Goal: Task Accomplishment & Management: Use online tool/utility

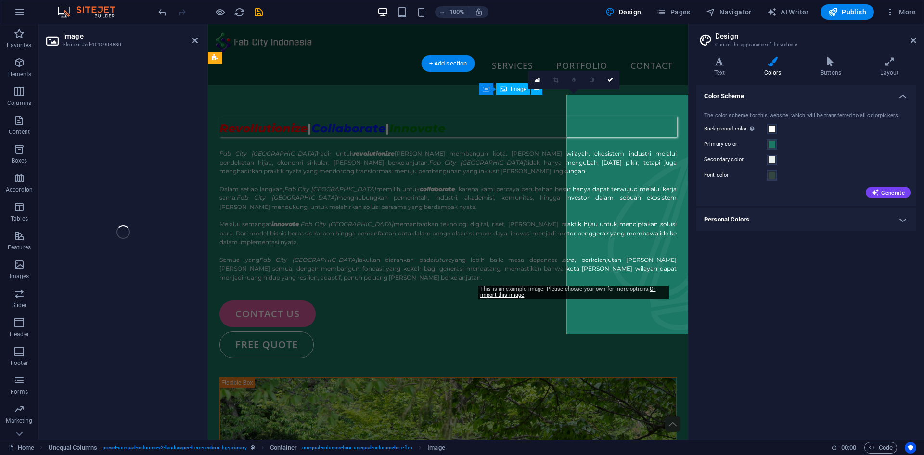
select select "%"
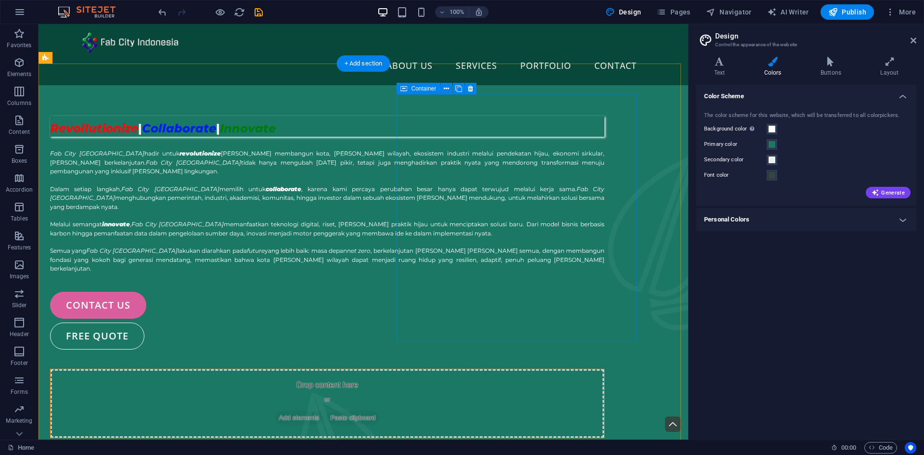
click at [323, 411] on span "Add elements" at bounding box center [299, 417] width 48 height 13
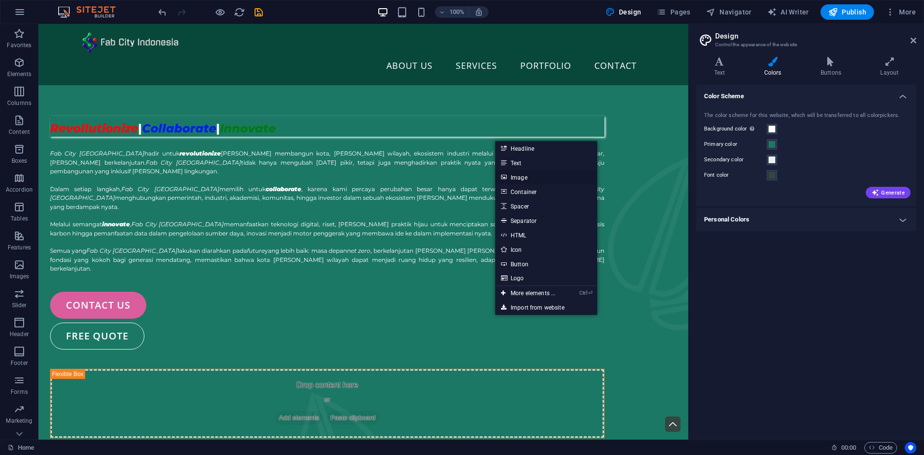
click at [518, 177] on link "Image" at bounding box center [546, 177] width 102 height 14
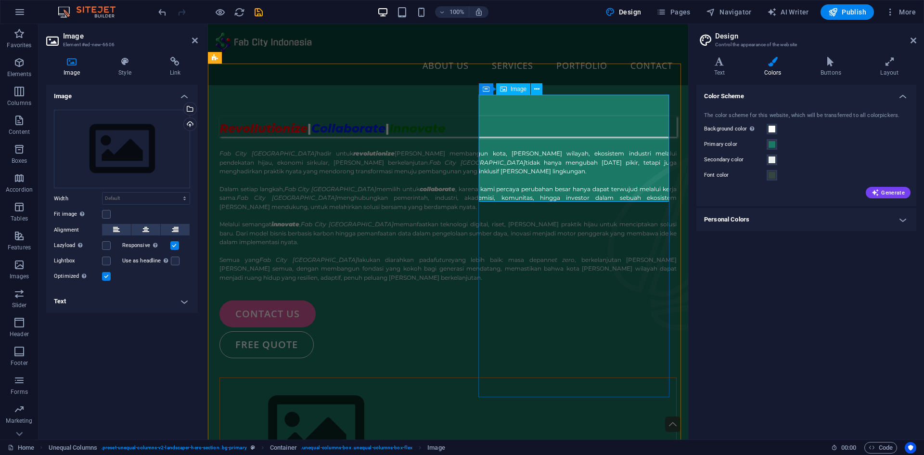
click at [544, 378] on figure at bounding box center [448, 432] width 456 height 108
click at [190, 109] on div "Select files from the file manager, stock photos, or upload file(s)" at bounding box center [189, 109] width 14 height 14
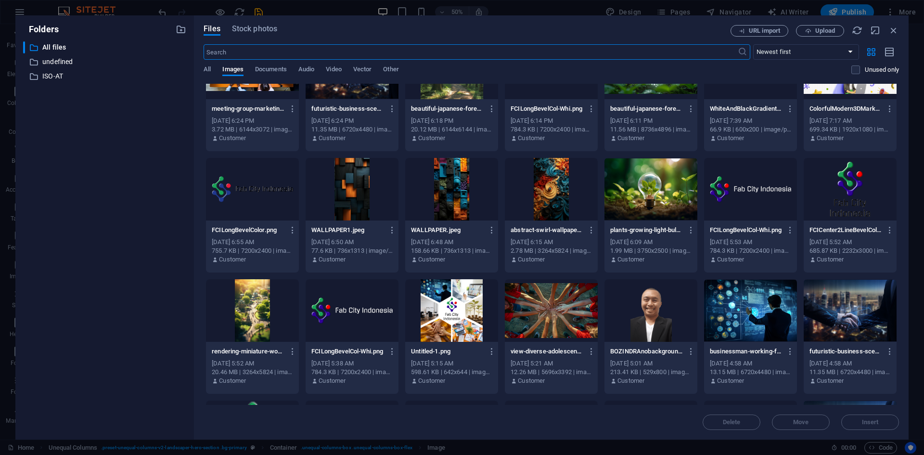
scroll to position [658, 0]
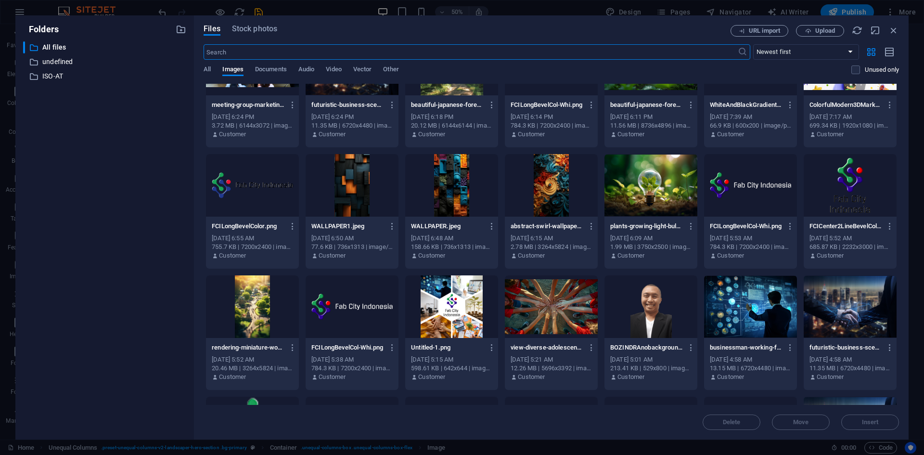
click at [549, 194] on div at bounding box center [551, 185] width 93 height 63
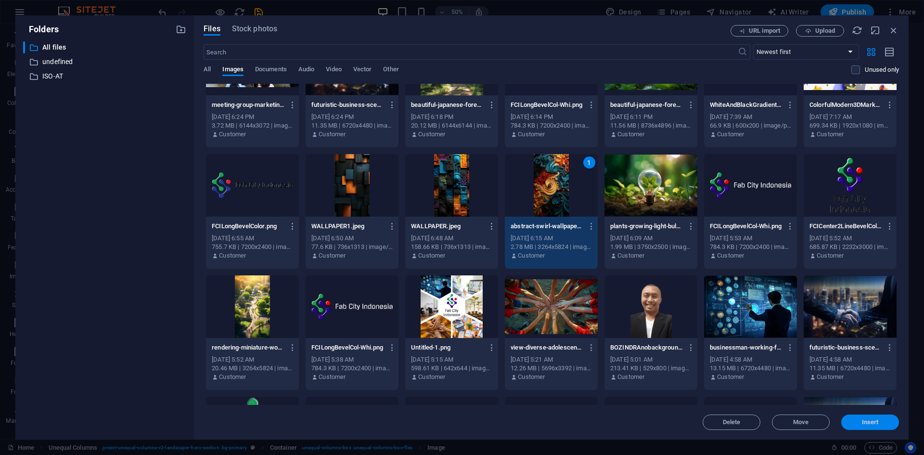
click at [867, 425] on span "Insert" at bounding box center [870, 422] width 17 height 6
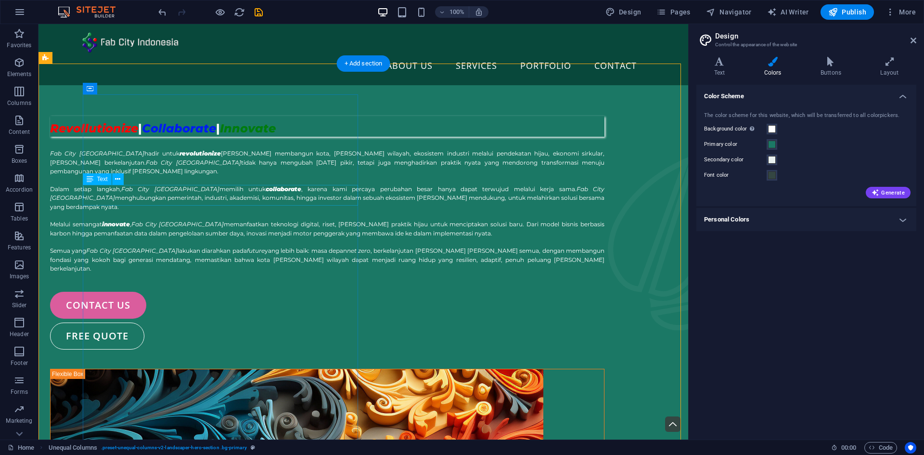
click at [301, 137] on div "Revollutionize | Collaborate | Innovate" at bounding box center [327, 126] width 554 height 21
select select "px"
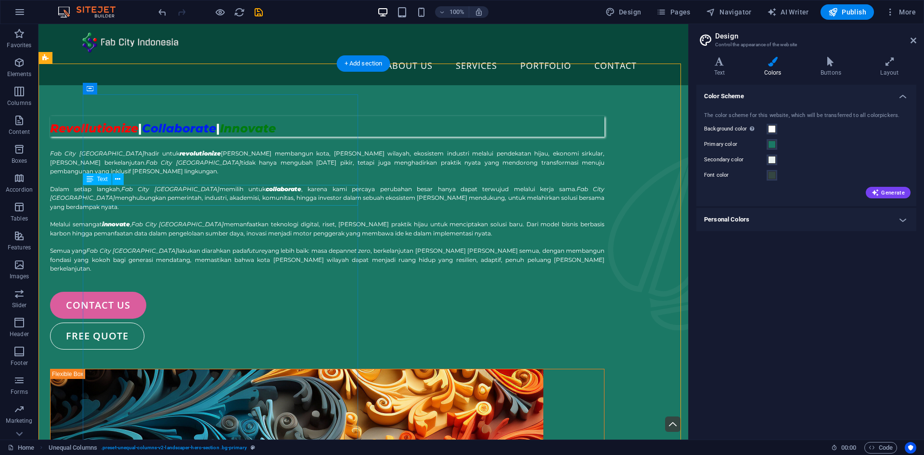
select select "px"
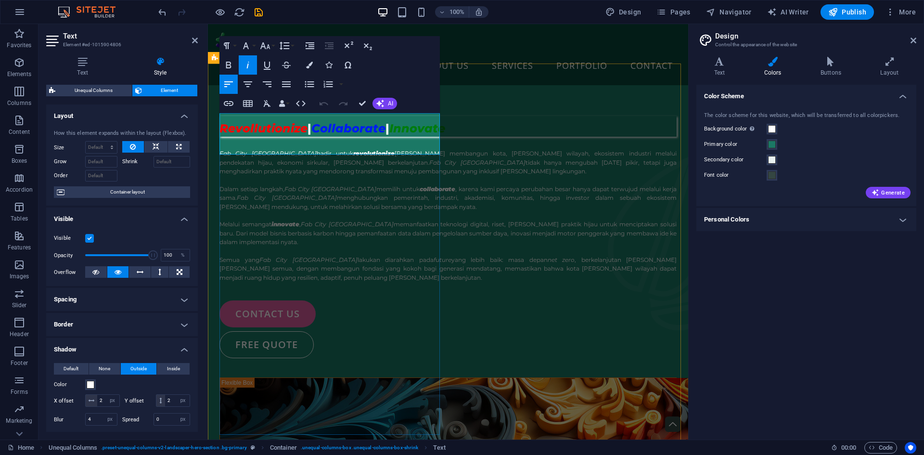
drag, startPoint x: 399, startPoint y: 125, endPoint x: 408, endPoint y: 140, distance: 17.7
click at [408, 137] on h1 "Revollutionize | Collaborate | Innovate" at bounding box center [447, 126] width 457 height 21
click at [306, 70] on button "Colors" at bounding box center [309, 64] width 18 height 19
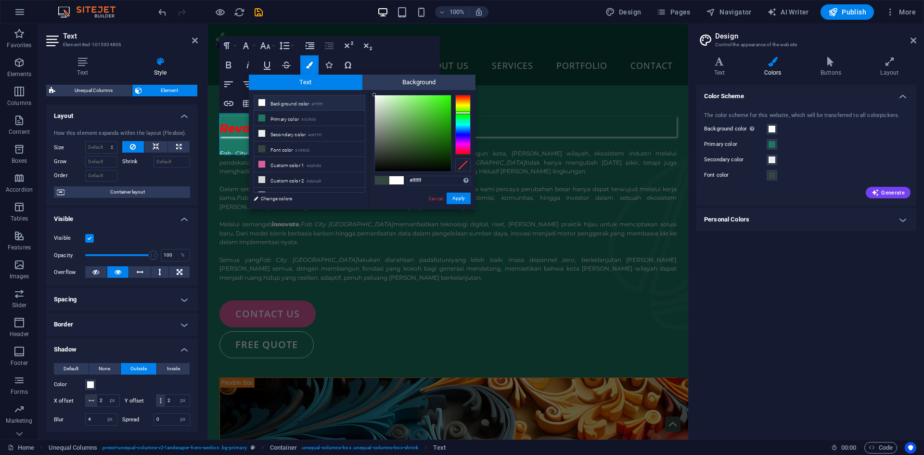
click at [464, 113] on div at bounding box center [462, 125] width 15 height 60
click at [439, 107] on div at bounding box center [413, 133] width 76 height 76
click at [437, 104] on div at bounding box center [413, 133] width 76 height 76
type input "#3eeb1b"
click at [442, 101] on div at bounding box center [413, 133] width 76 height 76
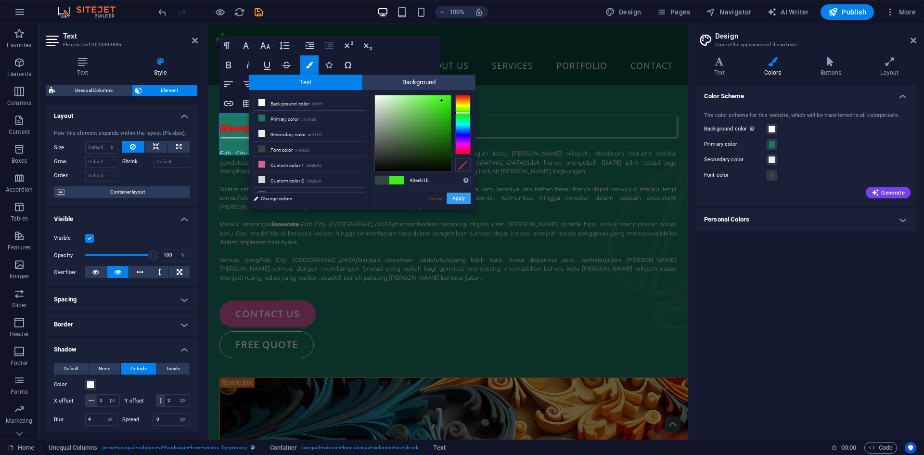
click at [462, 196] on button "Apply" at bounding box center [459, 198] width 24 height 12
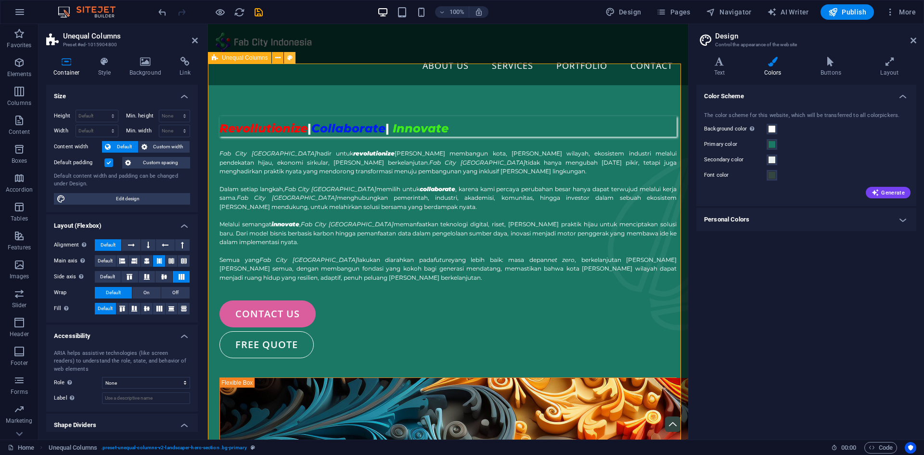
click at [288, 54] on icon at bounding box center [289, 58] width 5 height 10
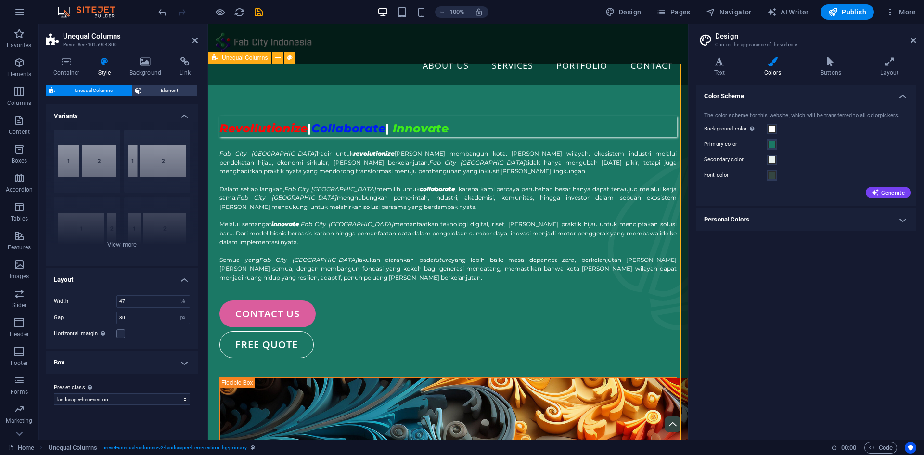
click at [104, 66] on icon at bounding box center [104, 62] width 27 height 10
click at [69, 66] on icon at bounding box center [66, 62] width 41 height 10
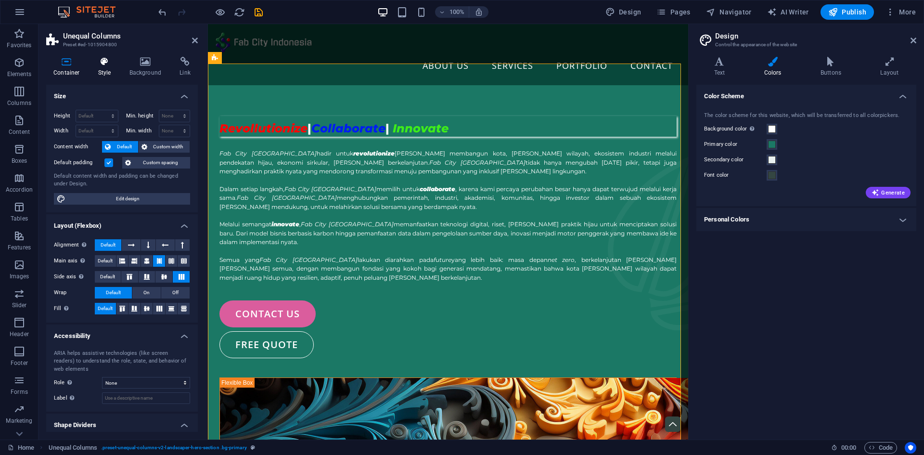
click at [101, 61] on icon at bounding box center [104, 62] width 27 height 10
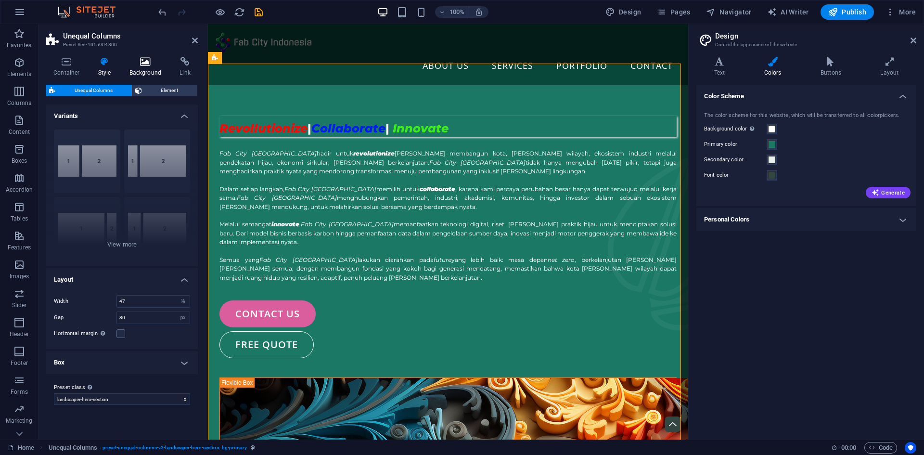
click at [147, 62] on icon at bounding box center [145, 62] width 47 height 10
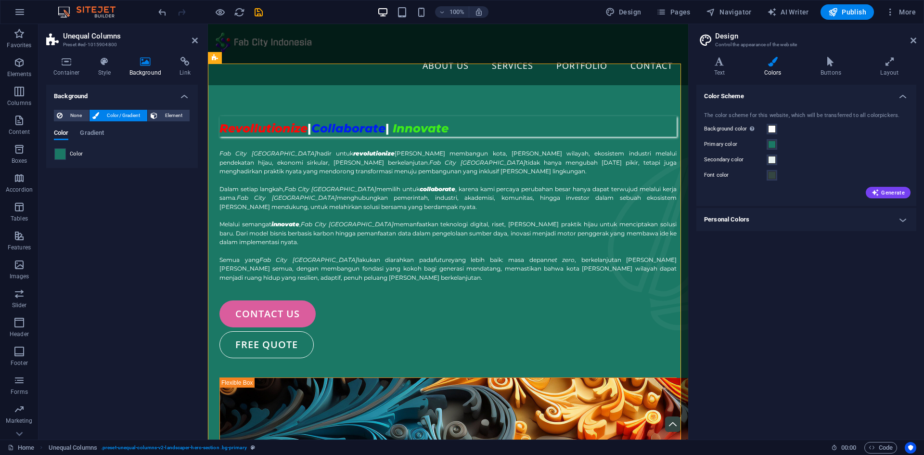
click at [60, 158] on span at bounding box center [60, 154] width 11 height 11
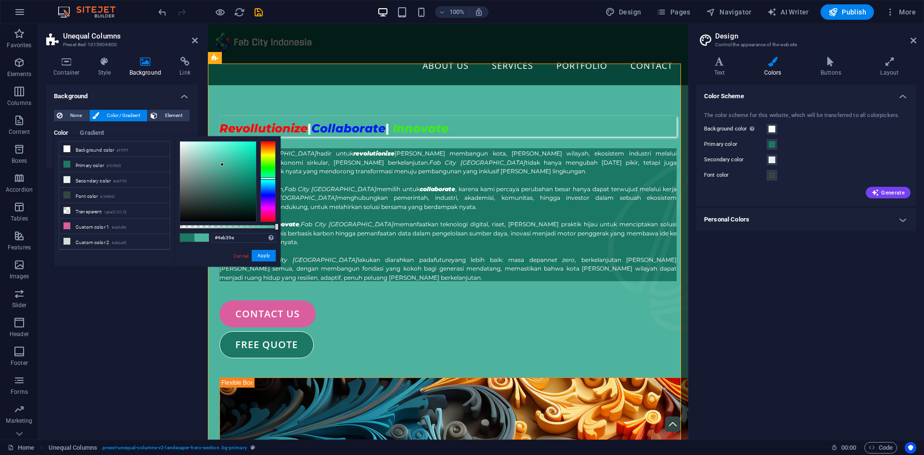
click at [222, 165] on div at bounding box center [218, 181] width 76 height 80
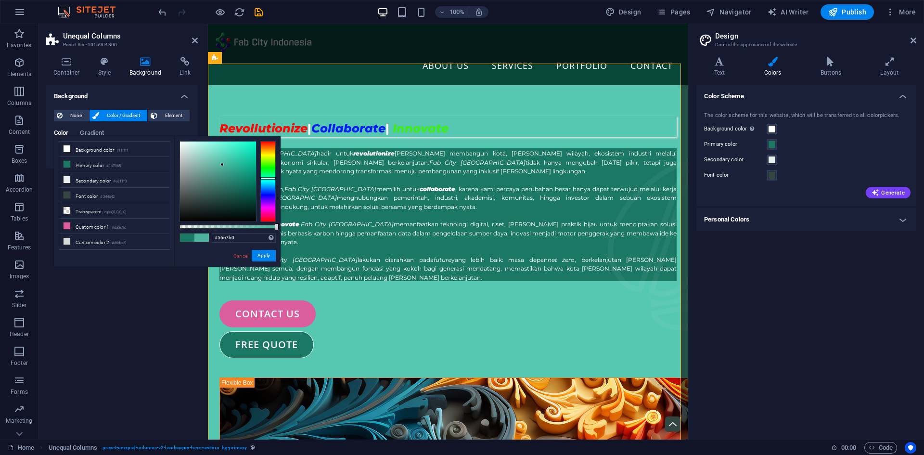
click at [223, 158] on div at bounding box center [218, 181] width 76 height 80
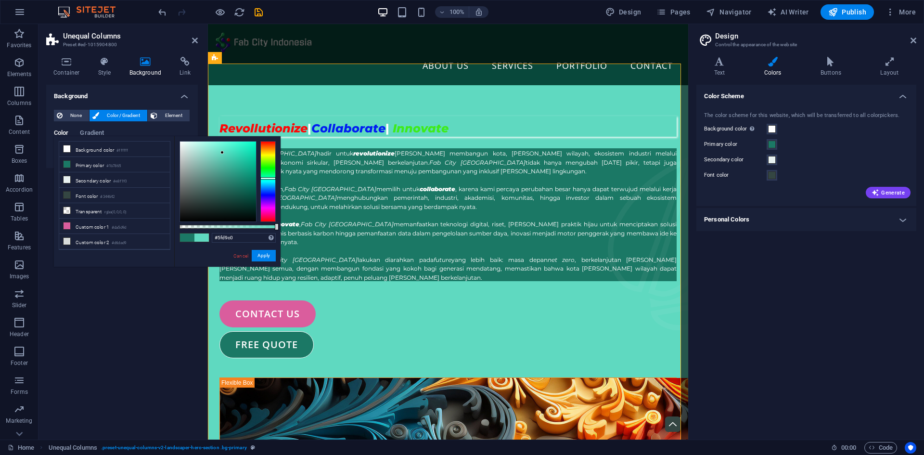
click at [222, 153] on div at bounding box center [218, 181] width 76 height 80
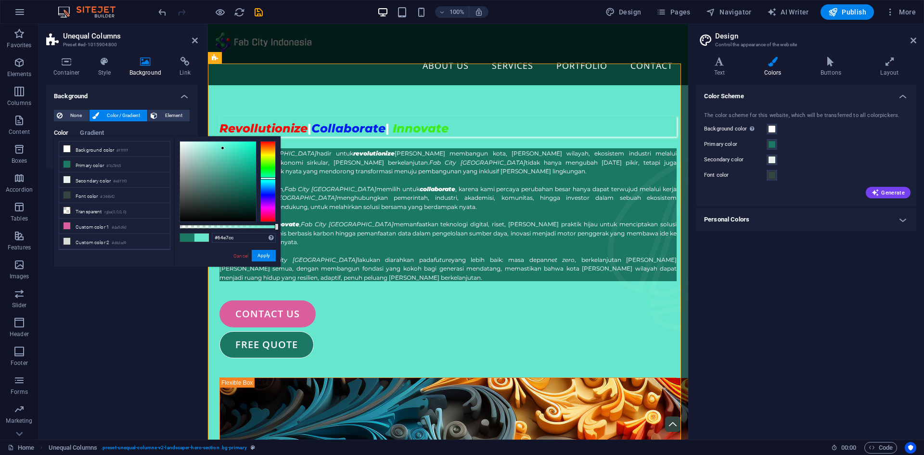
drag, startPoint x: 223, startPoint y: 148, endPoint x: 228, endPoint y: 146, distance: 5.4
click at [223, 148] on div at bounding box center [218, 181] width 76 height 80
type input "#58efd0"
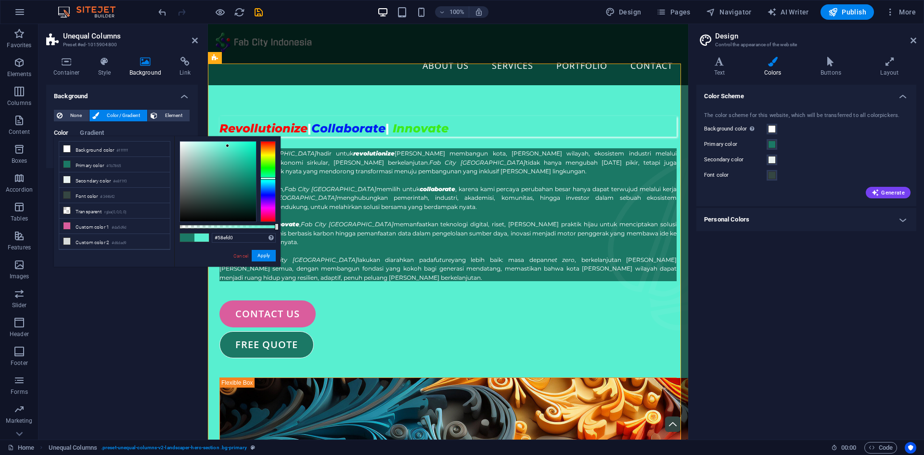
click at [228, 146] on div at bounding box center [218, 181] width 76 height 80
click at [270, 254] on button "Apply" at bounding box center [264, 256] width 24 height 12
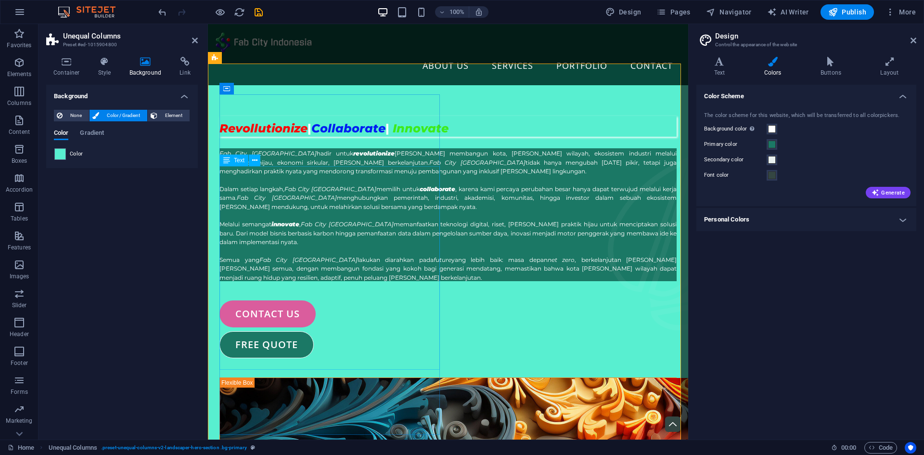
click at [332, 210] on span "Dalam setiap langkah, Fab City Indonesia memilih untuk collaborate , karena kam…" at bounding box center [447, 197] width 457 height 25
click at [272, 157] on em "Fab City [GEOGRAPHIC_DATA]" at bounding box center [267, 153] width 97 height 7
click at [387, 175] on span "[PERSON_NAME] membangun kota, [PERSON_NAME] wilayah, ekosistem industri melalui…" at bounding box center [447, 162] width 457 height 25
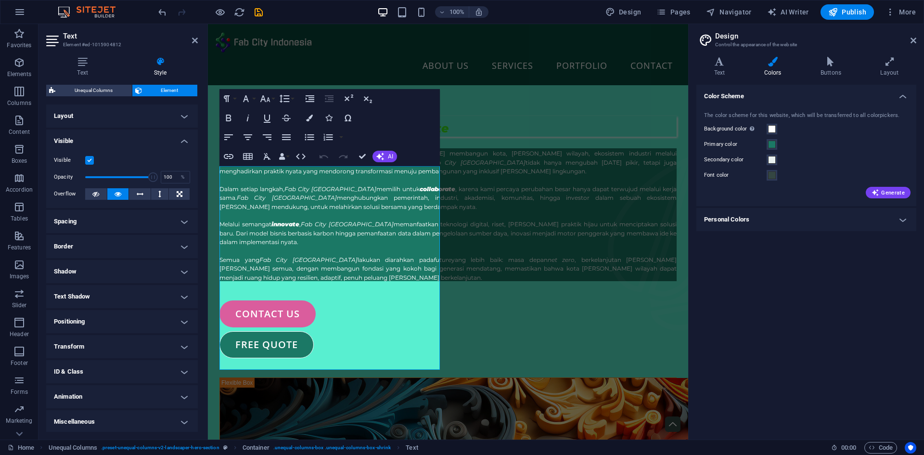
click at [163, 57] on icon at bounding box center [160, 62] width 75 height 10
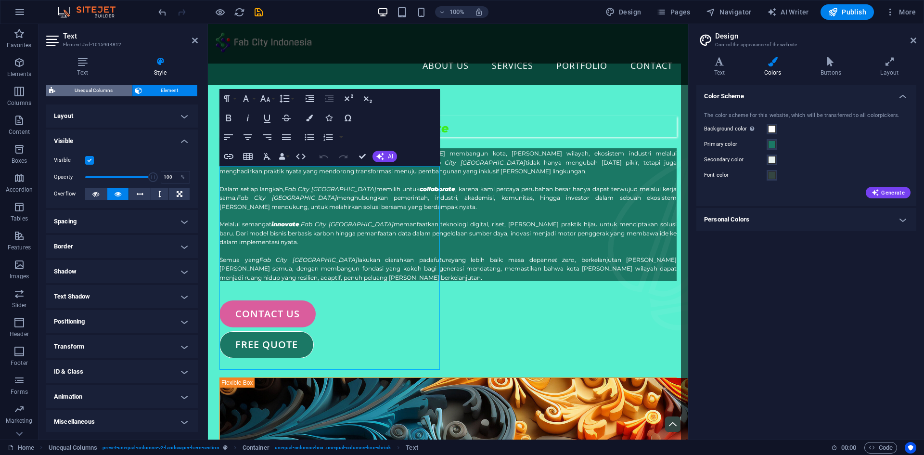
click at [102, 89] on span "Unequal Columns" at bounding box center [93, 91] width 71 height 12
select select "%"
select select "px"
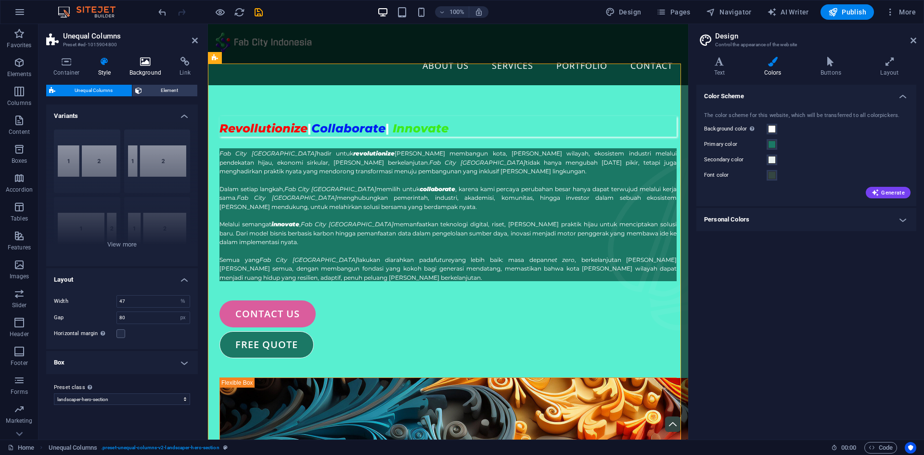
click at [150, 64] on icon at bounding box center [145, 62] width 47 height 10
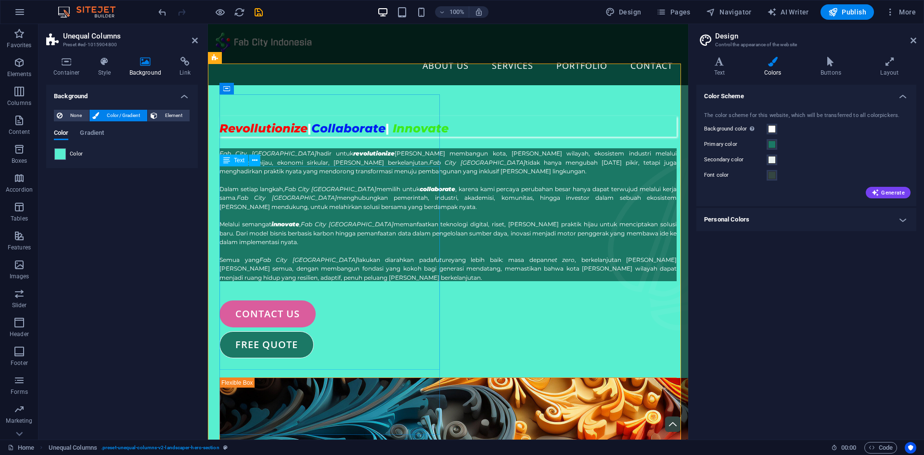
click at [294, 210] on span "Dalam setiap langkah, Fab City Indonesia memilih untuk collaborate , karena kam…" at bounding box center [447, 197] width 457 height 25
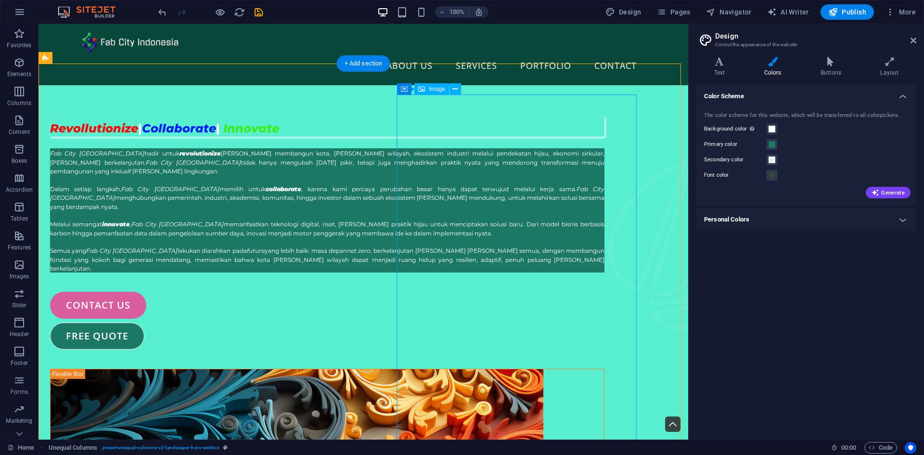
click at [345, 201] on em "Fab City [GEOGRAPHIC_DATA]" at bounding box center [327, 193] width 554 height 16
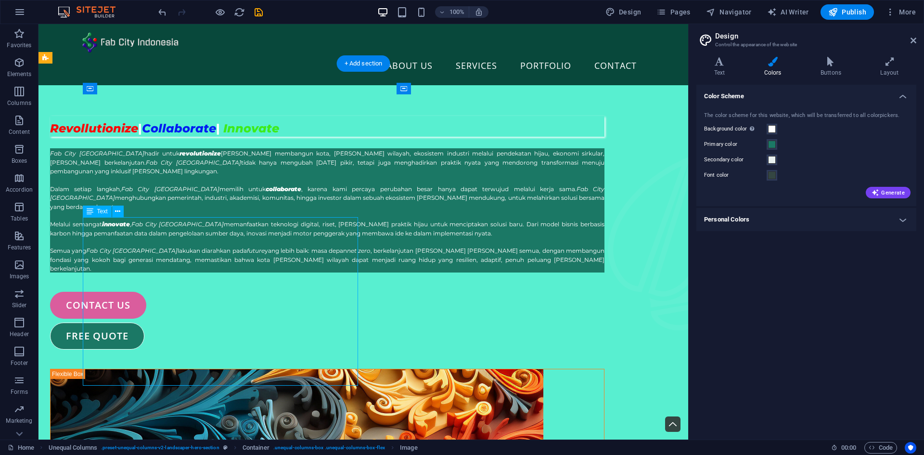
click at [345, 201] on em "Fab City [GEOGRAPHIC_DATA]" at bounding box center [327, 193] width 554 height 16
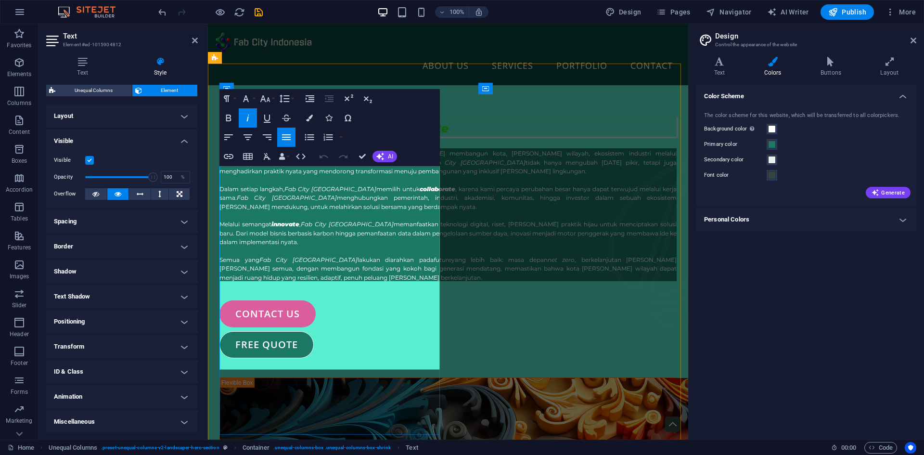
click at [345, 228] on em "Fab City [GEOGRAPHIC_DATA]" at bounding box center [347, 223] width 93 height 7
click at [179, 193] on icon at bounding box center [180, 194] width 6 height 12
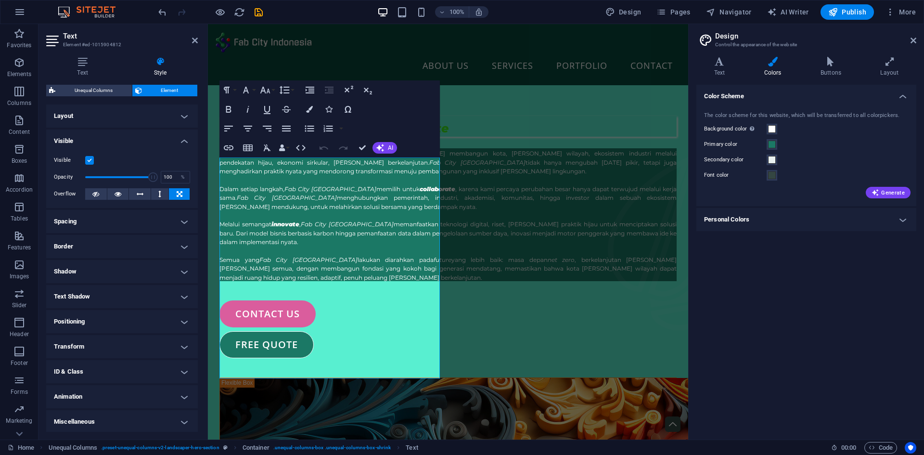
click at [178, 194] on icon at bounding box center [180, 194] width 6 height 12
click at [91, 194] on button at bounding box center [96, 194] width 22 height 12
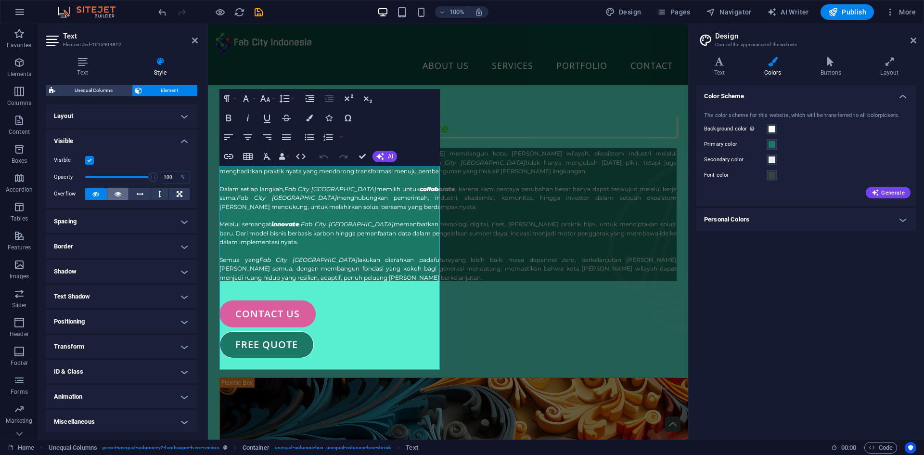
click at [111, 192] on button at bounding box center [118, 194] width 22 height 12
drag, startPoint x: 149, startPoint y: 180, endPoint x: 51, endPoint y: 185, distance: 97.8
click at [51, 185] on div "Visible Opacity 100 % Overflow" at bounding box center [122, 177] width 152 height 61
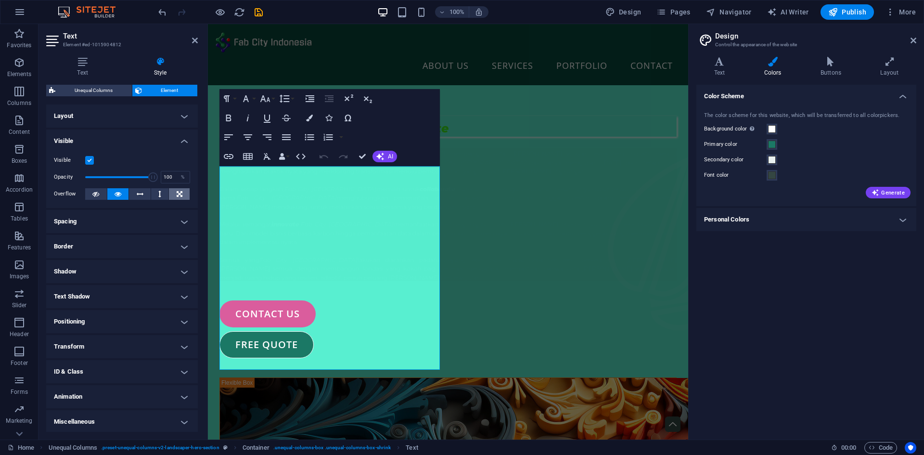
drag, startPoint x: 86, startPoint y: 179, endPoint x: 170, endPoint y: 190, distance: 84.5
click at [170, 190] on div "Visible Opacity 100 % Overflow" at bounding box center [122, 177] width 152 height 61
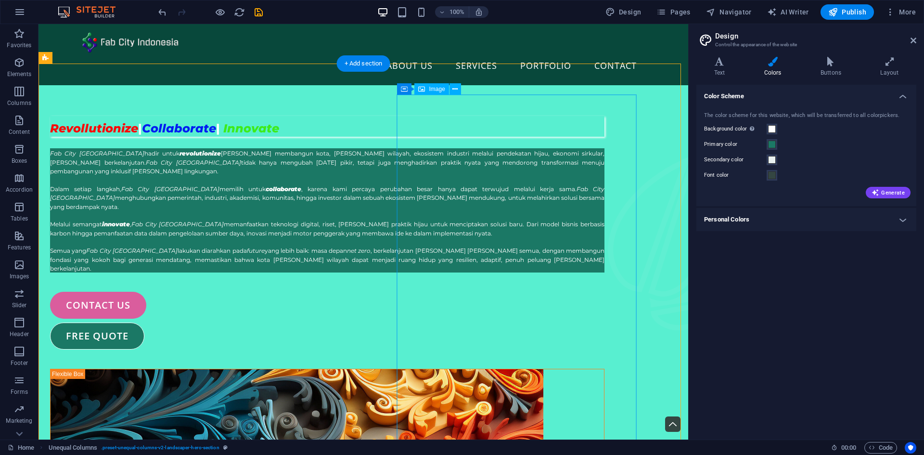
click at [329, 183] on p at bounding box center [327, 179] width 554 height 9
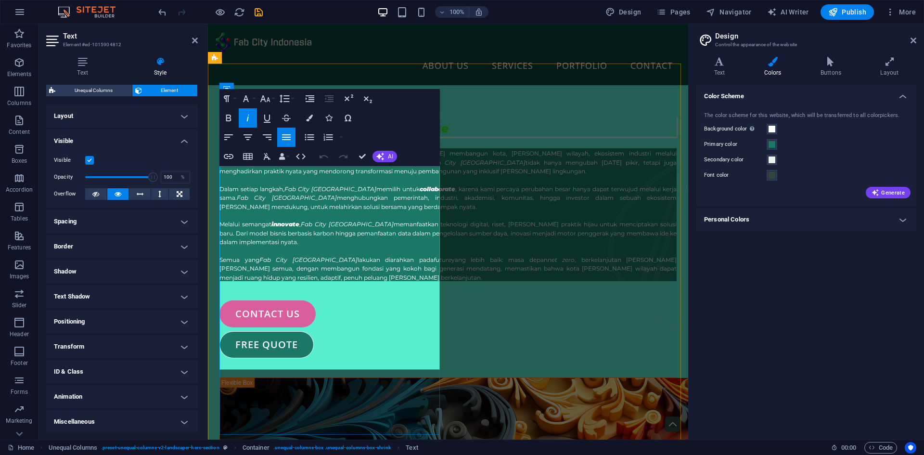
click at [329, 210] on span "Dalam setiap langkah, Fab City Indonesia memilih untuk collaborate , karena kam…" at bounding box center [447, 197] width 457 height 25
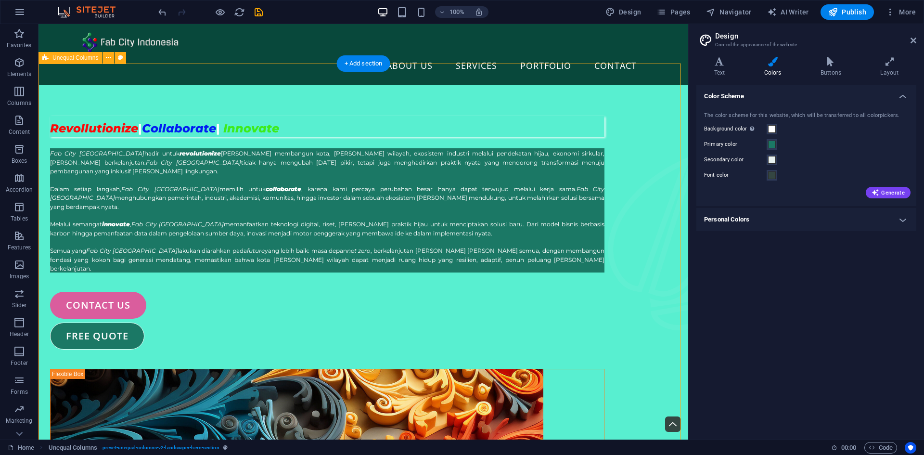
click at [160, 15] on icon "undo" at bounding box center [162, 12] width 11 height 11
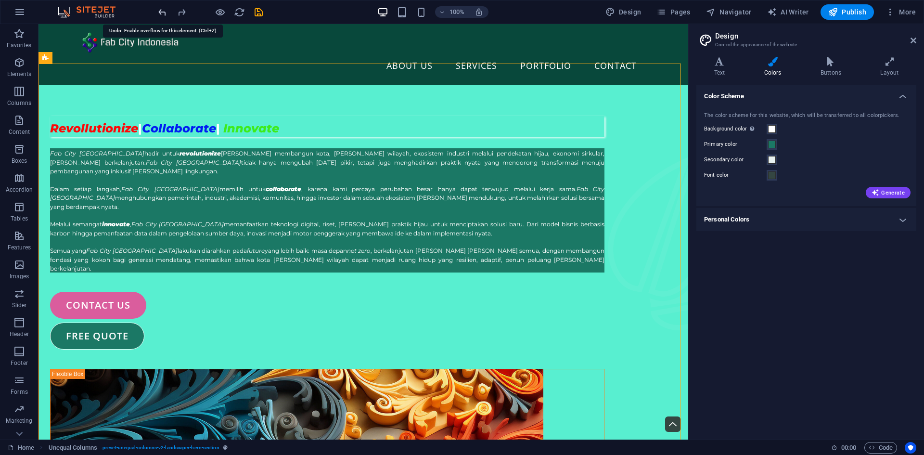
click at [160, 15] on icon "undo" at bounding box center [162, 12] width 11 height 11
click at [164, 14] on icon "undo" at bounding box center [162, 12] width 11 height 11
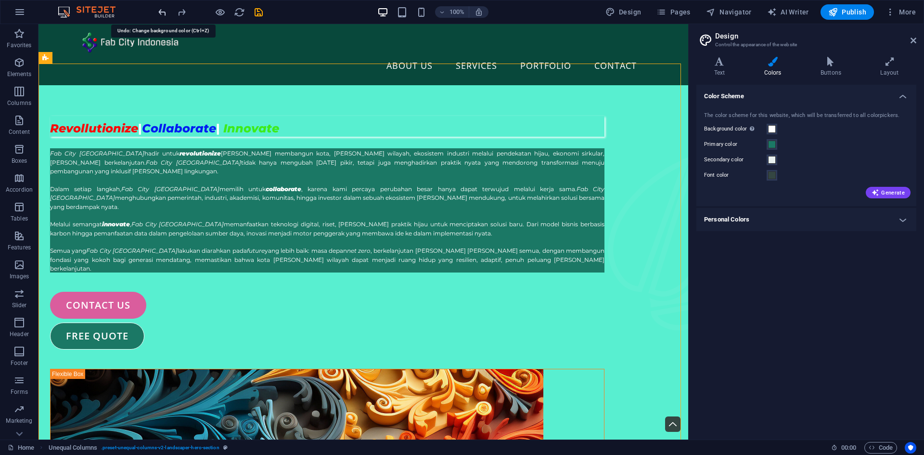
click at [164, 14] on icon "undo" at bounding box center [162, 12] width 11 height 11
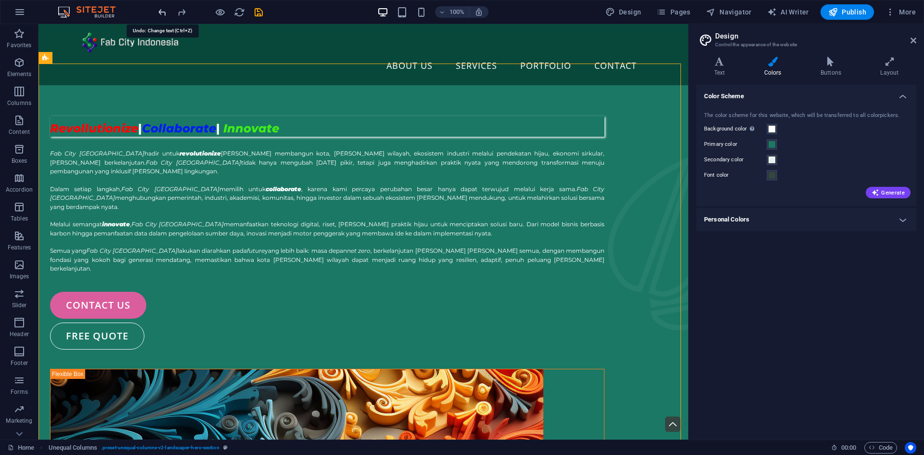
click at [164, 14] on icon "undo" at bounding box center [162, 12] width 11 height 11
click at [182, 9] on icon "redo" at bounding box center [181, 12] width 11 height 11
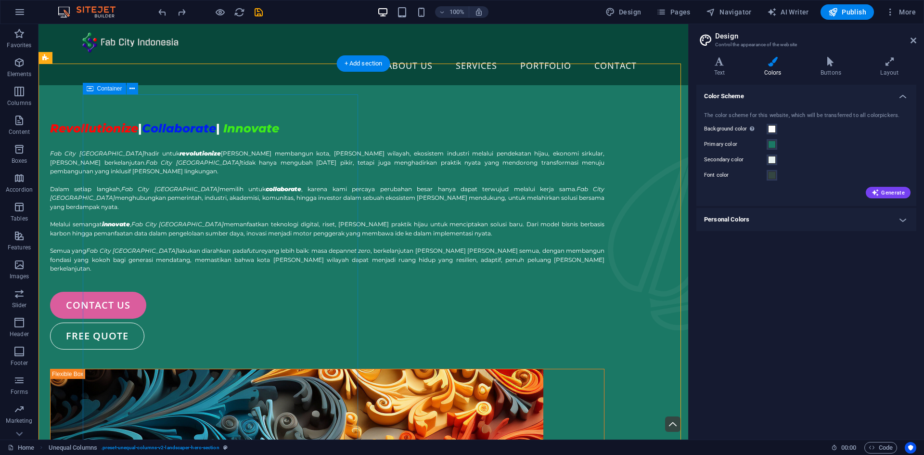
click at [283, 184] on div "Revollutionize | Collaborate | Innovate Fab City [GEOGRAPHIC_DATA] hadir untuk …" at bounding box center [327, 232] width 554 height 233
click at [295, 156] on div "Revollutionize | Collaborate | Innovate Fab City [GEOGRAPHIC_DATA] hadir untuk …" at bounding box center [327, 232] width 554 height 233
click at [143, 122] on div "Revollutionize | Collaborate | Innovate Fab City [GEOGRAPHIC_DATA] hadir untuk …" at bounding box center [327, 232] width 554 height 233
click at [133, 89] on icon at bounding box center [131, 89] width 5 height 10
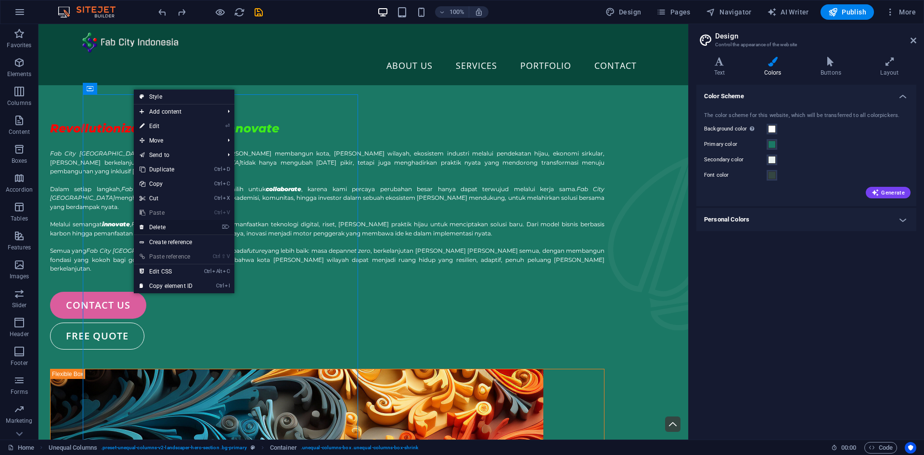
click at [173, 226] on link "⌦ Delete" at bounding box center [166, 227] width 64 height 14
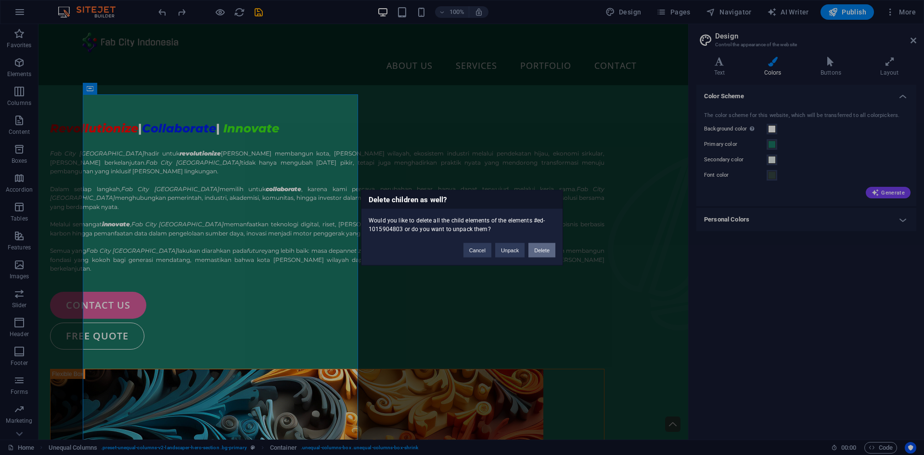
click at [541, 250] on button "Delete" at bounding box center [541, 250] width 27 height 14
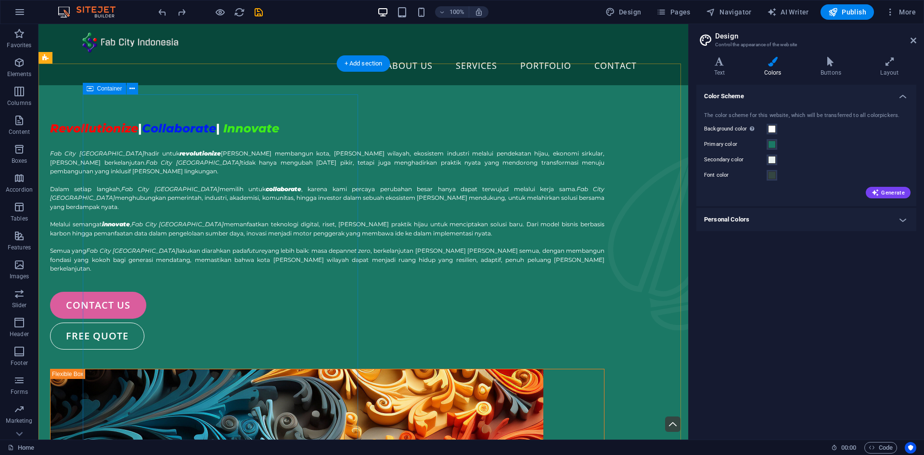
click at [250, 168] on div "Revollutionize | Collaborate | Innovate Fab City [GEOGRAPHIC_DATA] hadir untuk …" at bounding box center [327, 232] width 554 height 233
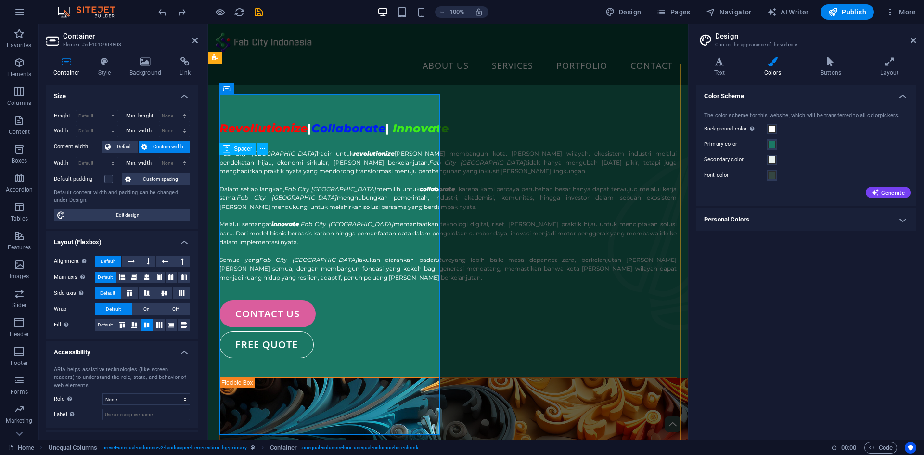
click at [383, 148] on div at bounding box center [447, 143] width 457 height 12
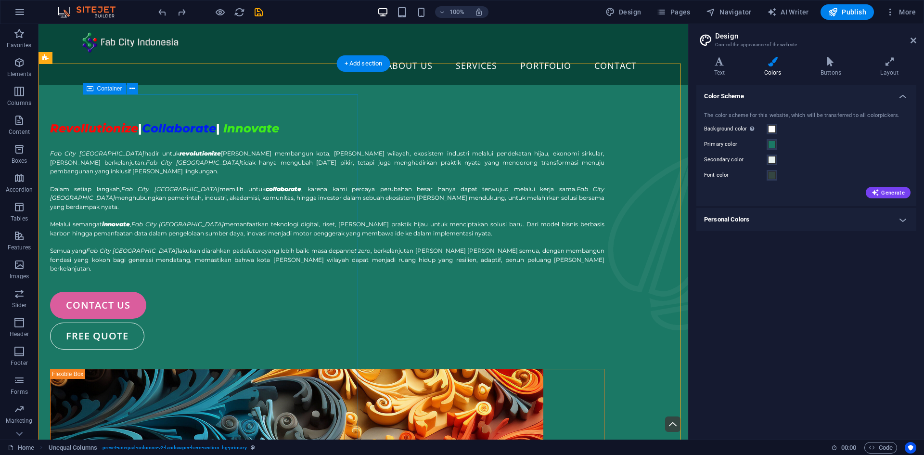
click at [282, 166] on div "Revollutionize | Collaborate | Innovate Fab City [GEOGRAPHIC_DATA] hadir untuk …" at bounding box center [327, 232] width 554 height 233
click at [131, 87] on icon at bounding box center [131, 89] width 5 height 10
click at [94, 159] on div "Revollutionize | Collaborate | Innovate Fab City [GEOGRAPHIC_DATA] hadir untuk …" at bounding box center [327, 232] width 554 height 233
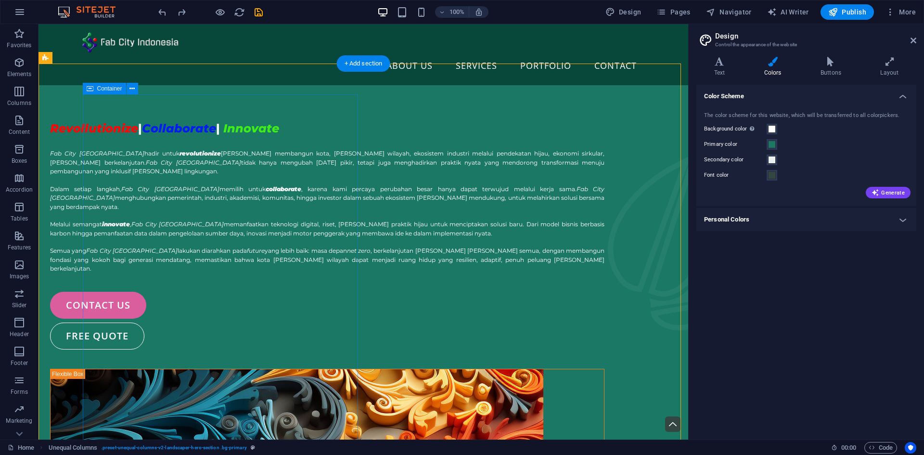
click at [184, 143] on div "Revollutionize | Collaborate | Innovate Fab City [GEOGRAPHIC_DATA] hadir untuk …" at bounding box center [327, 232] width 554 height 233
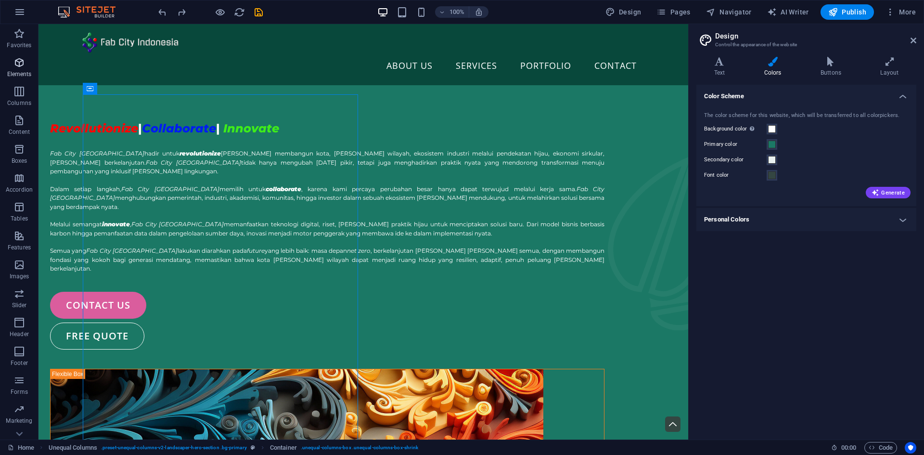
click at [17, 54] on button "Elements" at bounding box center [19, 67] width 38 height 29
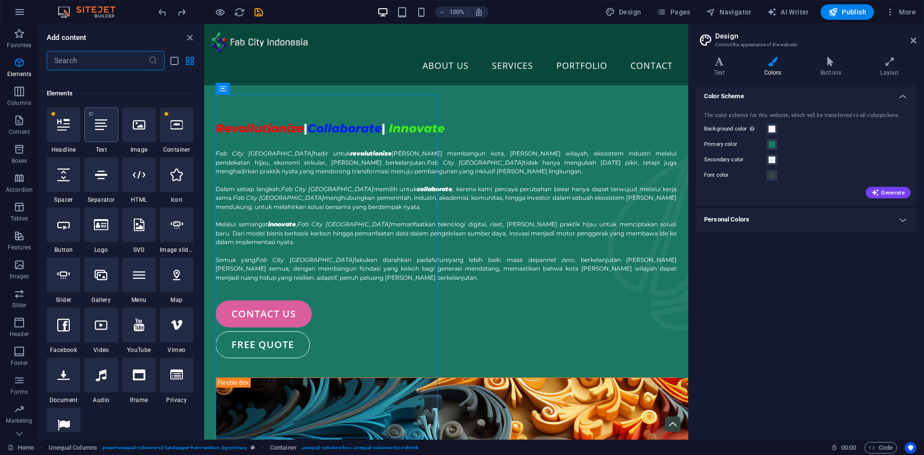
scroll to position [102, 0]
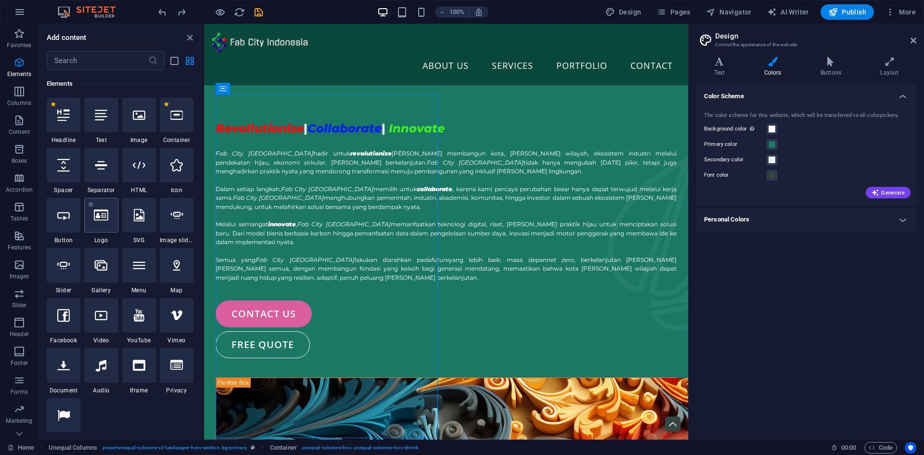
click at [102, 225] on div at bounding box center [101, 215] width 34 height 35
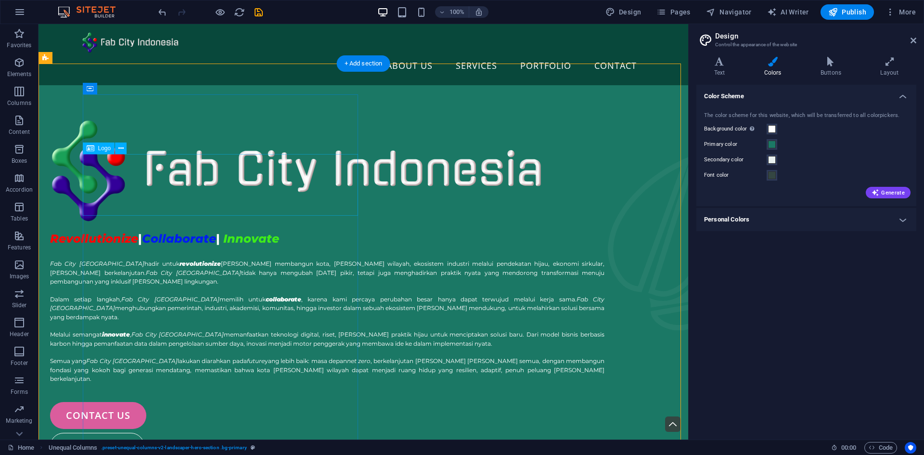
click at [303, 192] on div at bounding box center [327, 171] width 554 height 110
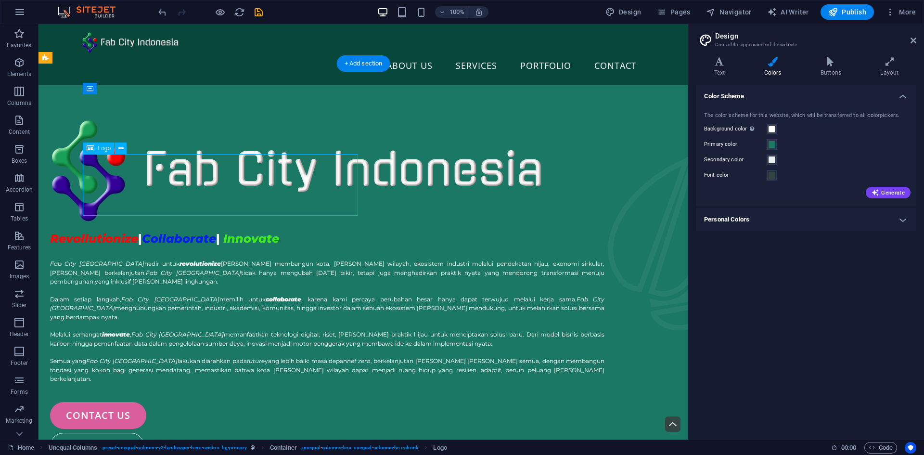
click at [303, 192] on div at bounding box center [327, 171] width 554 height 110
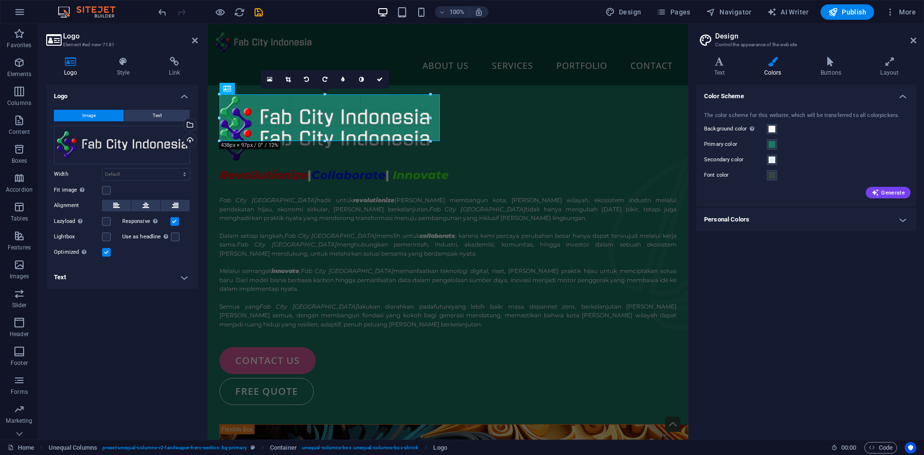
drag, startPoint x: 439, startPoint y: 144, endPoint x: 220, endPoint y: 113, distance: 221.2
type input "440"
select select "px"
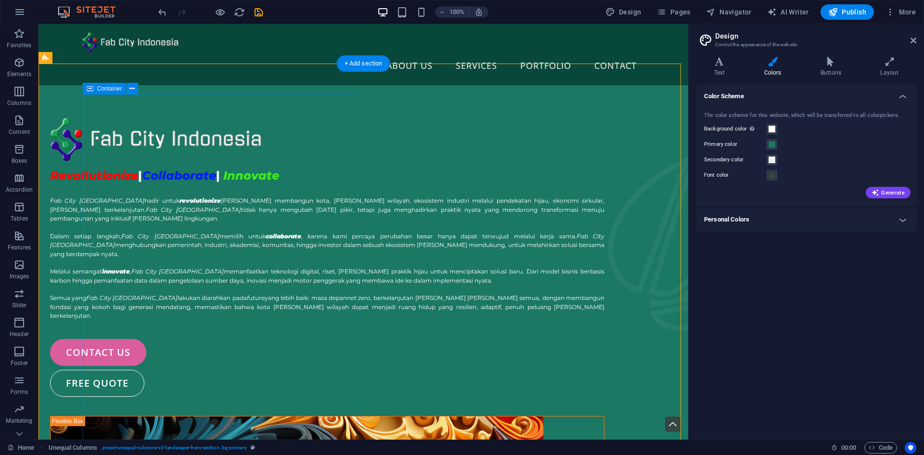
click at [220, 122] on div "Revollutionize | Collaborate | Innovate Fab City [GEOGRAPHIC_DATA] hadir untuk …" at bounding box center [327, 256] width 554 height 281
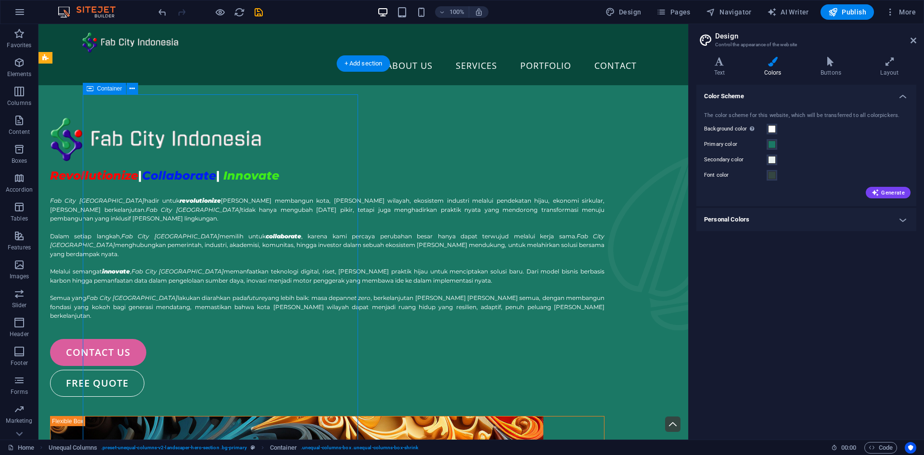
click at [220, 122] on div "Revollutionize | Collaborate | Innovate Fab City [GEOGRAPHIC_DATA] hadir untuk …" at bounding box center [327, 256] width 554 height 281
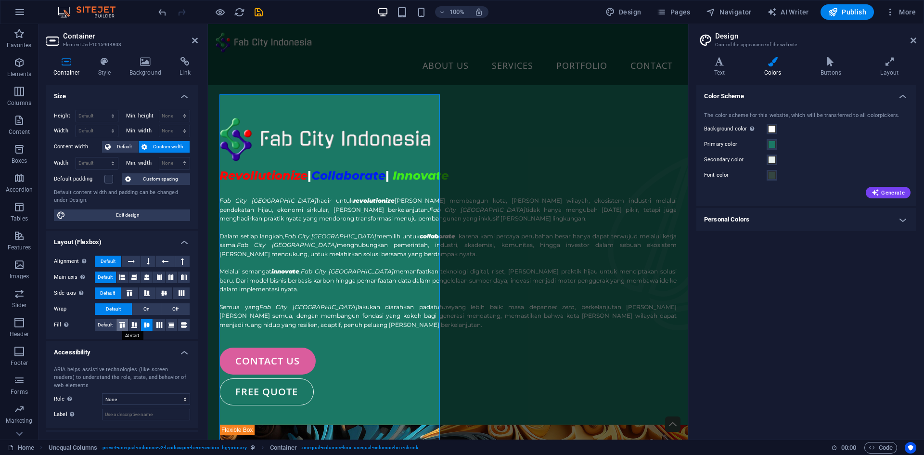
click at [122, 328] on button at bounding box center [122, 325] width 12 height 12
click at [128, 147] on span "Default" at bounding box center [125, 147] width 22 height 12
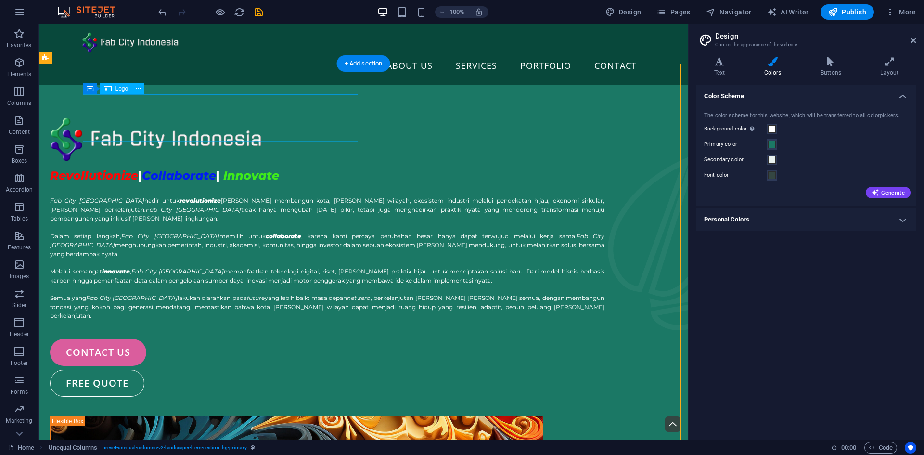
click at [205, 116] on div at bounding box center [327, 139] width 554 height 47
click at [141, 87] on button at bounding box center [138, 89] width 12 height 12
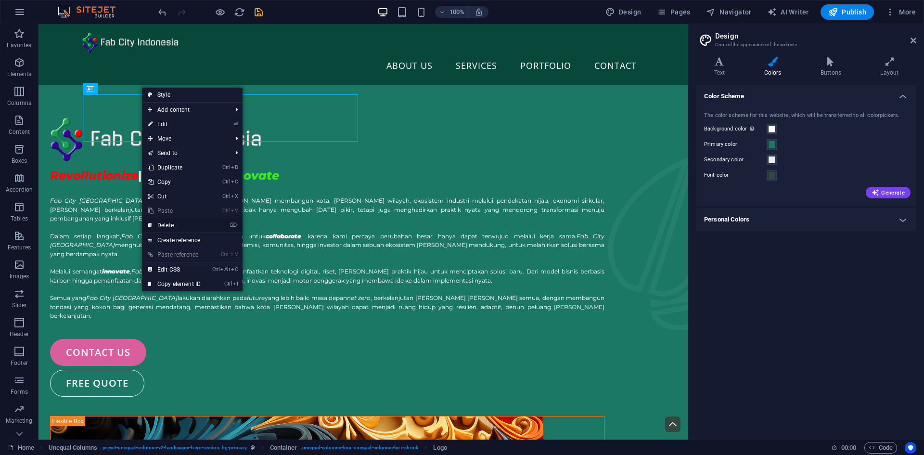
click at [182, 221] on link "⌦ Delete" at bounding box center [174, 225] width 64 height 14
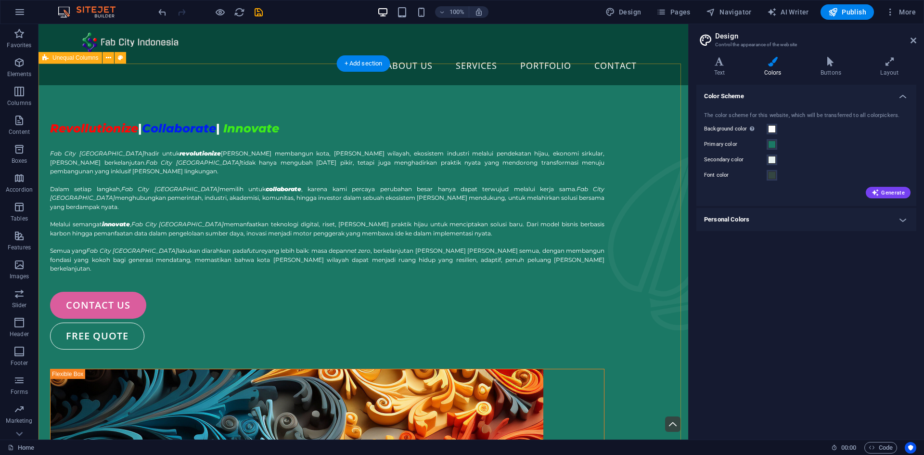
click at [171, 116] on div "Revollutionize | Collaborate | Innovate" at bounding box center [327, 126] width 554 height 21
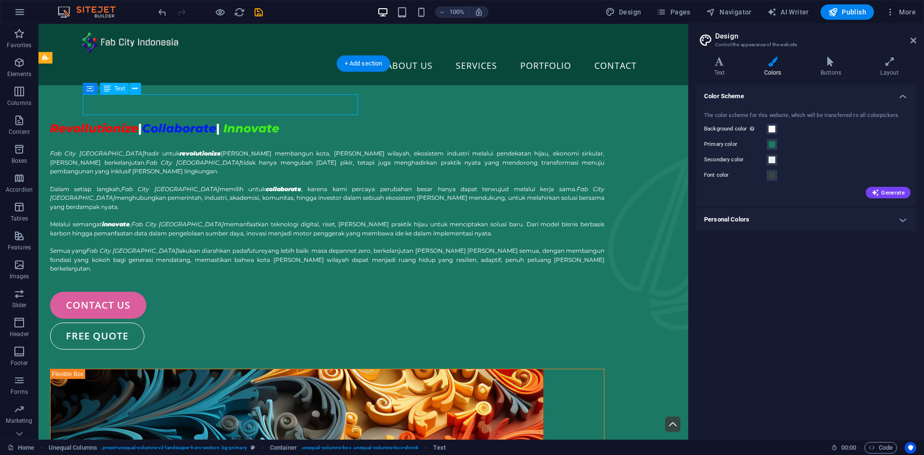
click at [171, 116] on div "Revollutionize | Collaborate | Innovate" at bounding box center [327, 126] width 554 height 21
select select "px"
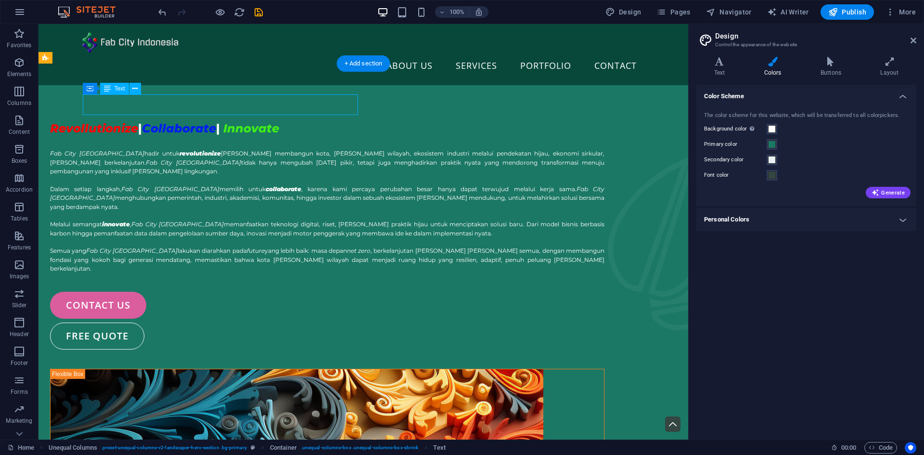
select select "px"
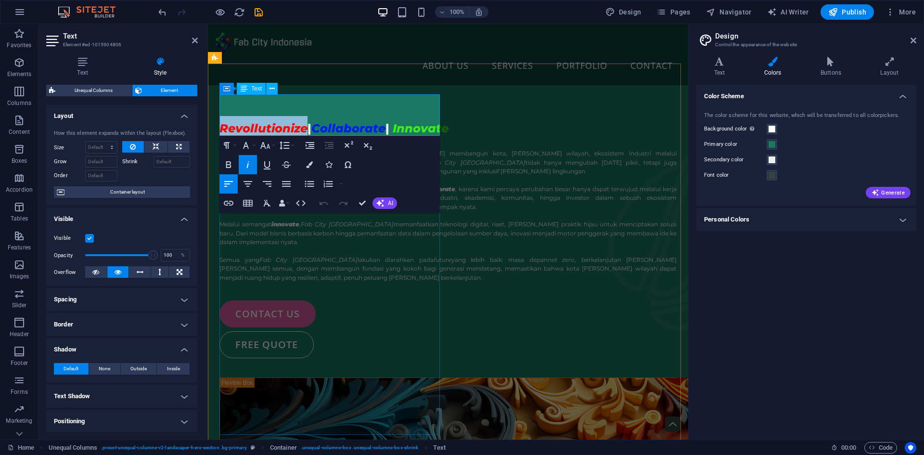
drag, startPoint x: 223, startPoint y: 104, endPoint x: 306, endPoint y: 110, distance: 83.9
click at [306, 116] on h1 "Revollutionize | Collaborate | Innovate" at bounding box center [447, 126] width 457 height 21
click at [142, 367] on span "Outside" at bounding box center [138, 369] width 16 height 12
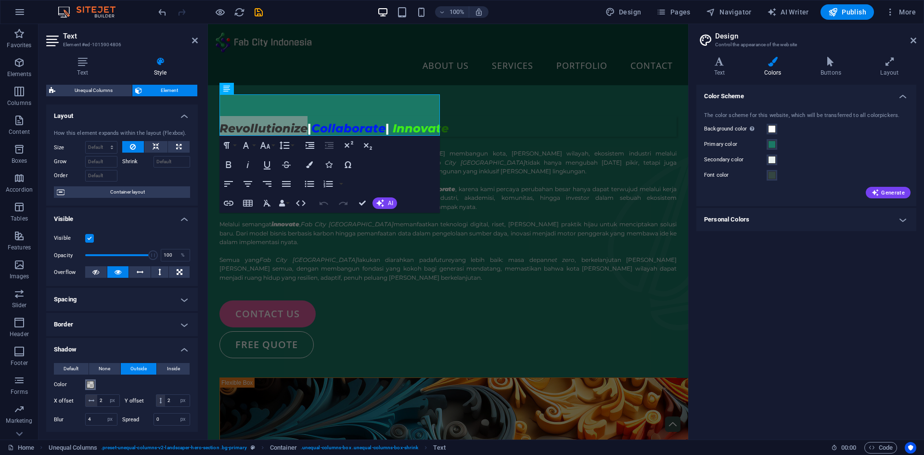
click at [88, 386] on span at bounding box center [91, 385] width 8 height 8
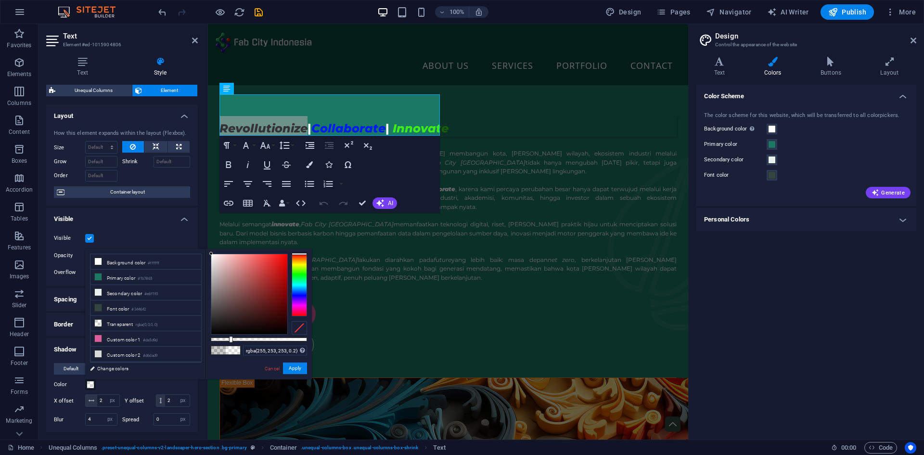
drag, startPoint x: 212, startPoint y: 271, endPoint x: 211, endPoint y: 243, distance: 27.9
click at [211, 243] on body "[DOMAIN_NAME] Home Favorites Elements Columns Content Boxes Accordion Tables Fe…" at bounding box center [462, 227] width 924 height 455
drag, startPoint x: 212, startPoint y: 251, endPoint x: 218, endPoint y: 272, distance: 21.8
click at [218, 272] on div "rgba(255, 253, 253, 0.2) Supported formats #0852ed rgb(8, 82, 237) rgba(8, 82, …" at bounding box center [258, 384] width 106 height 270
click at [210, 252] on div at bounding box center [210, 253] width 3 height 3
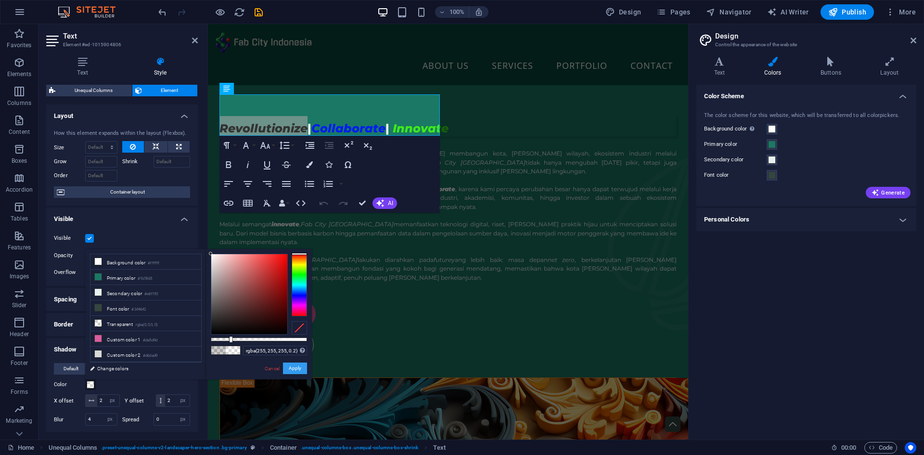
click at [299, 370] on button "Apply" at bounding box center [295, 368] width 24 height 12
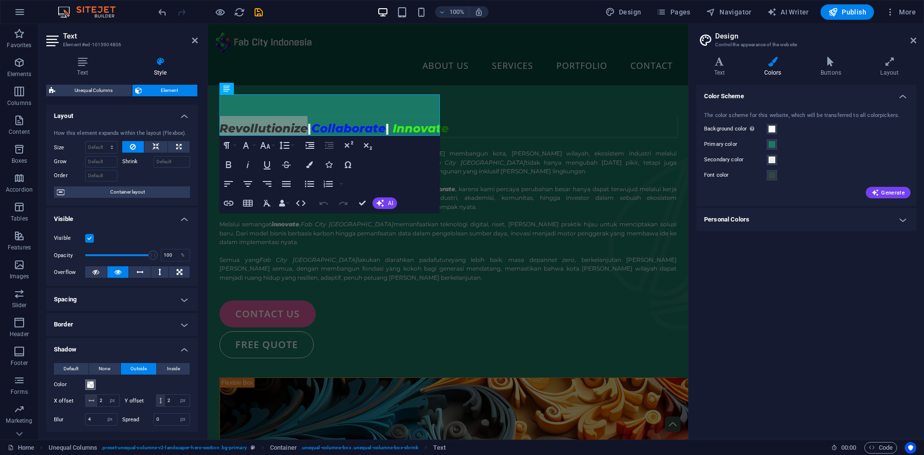
click at [86, 385] on button "Color" at bounding box center [90, 384] width 11 height 11
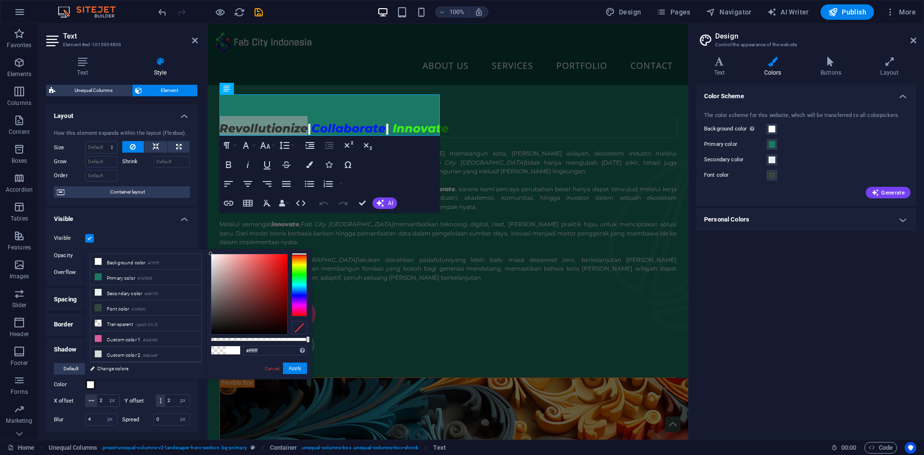
drag, startPoint x: 230, startPoint y: 340, endPoint x: 320, endPoint y: 341, distance: 89.5
click at [320, 341] on body "[DOMAIN_NAME] Home Favorites Elements Columns Content Boxes Accordion Tables Fe…" at bounding box center [462, 227] width 924 height 455
type input "#f7f6f6"
drag, startPoint x: 216, startPoint y: 258, endPoint x: 211, endPoint y: 256, distance: 5.4
click at [211, 256] on div at bounding box center [249, 294] width 76 height 80
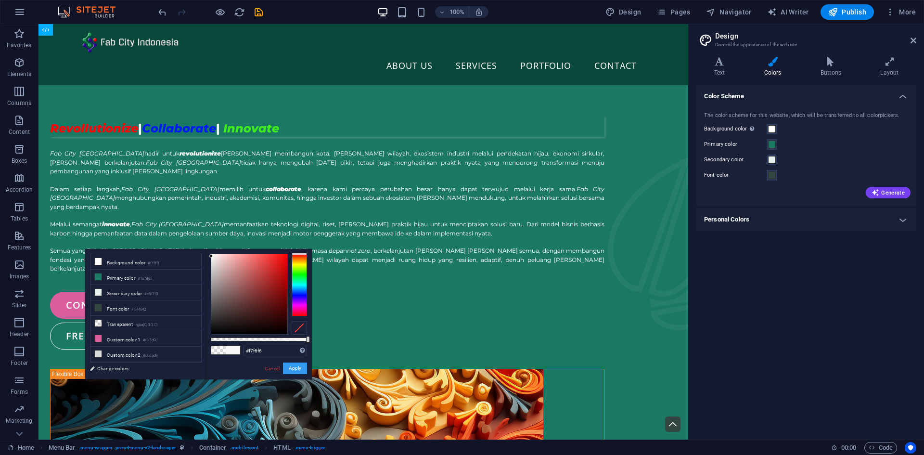
click at [296, 368] on button "Apply" at bounding box center [295, 368] width 24 height 12
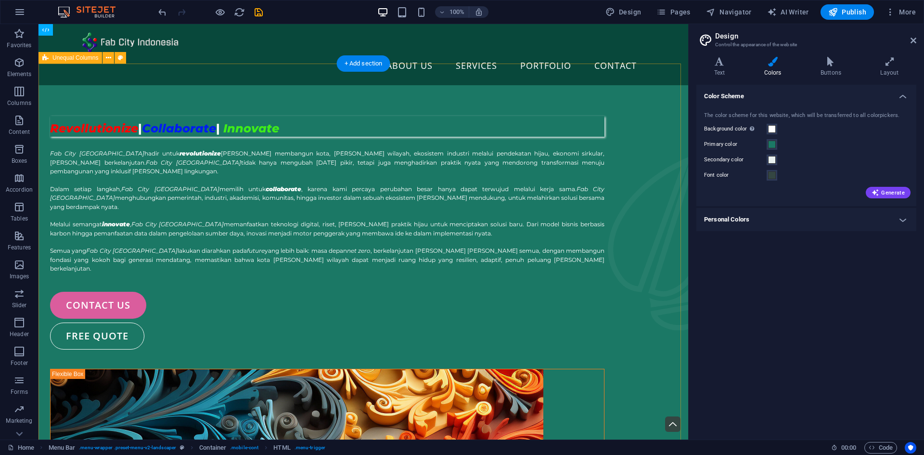
click at [211, 116] on div "Revollutionize | Collaborate | Innovate" at bounding box center [327, 126] width 554 height 21
select select "px"
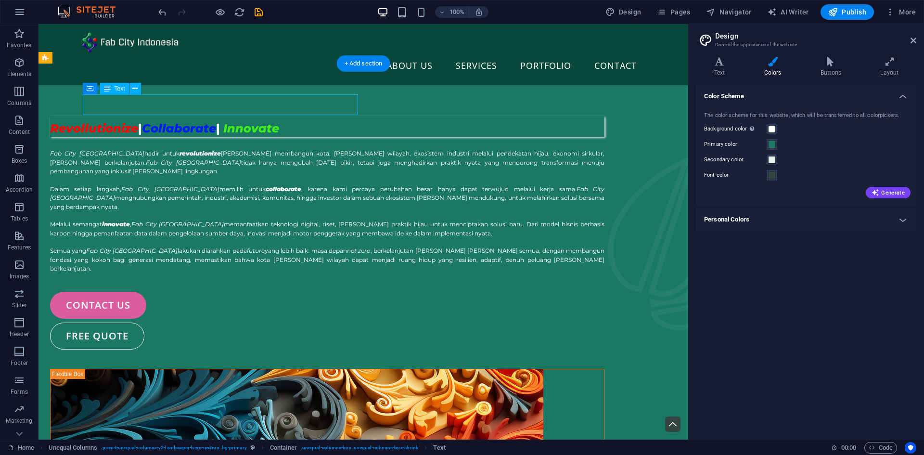
select select "px"
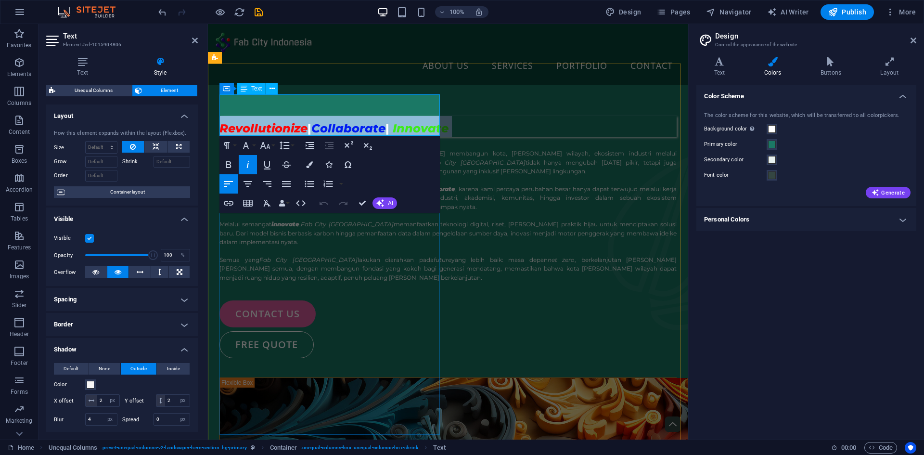
drag, startPoint x: 222, startPoint y: 109, endPoint x: 281, endPoint y: 127, distance: 61.8
click at [281, 127] on h1 "Revollutionize | Collaborate | Innovate" at bounding box center [447, 126] width 457 height 21
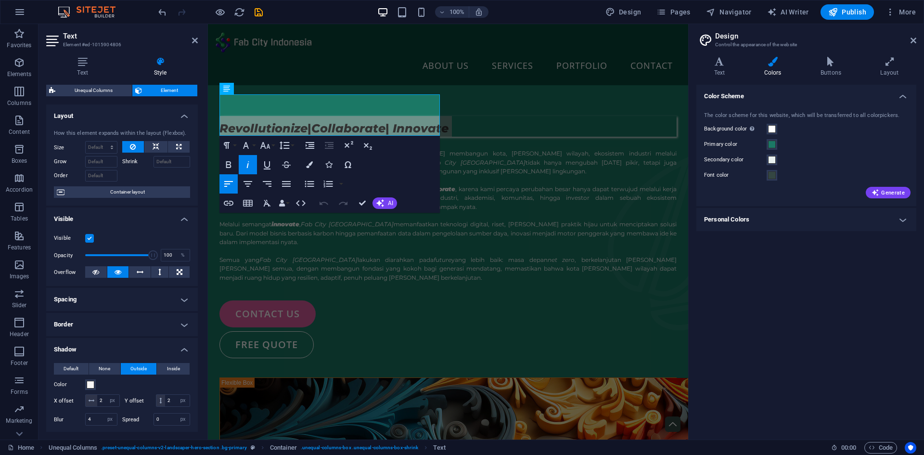
click at [108, 350] on h4 "Shadow" at bounding box center [122, 346] width 152 height 17
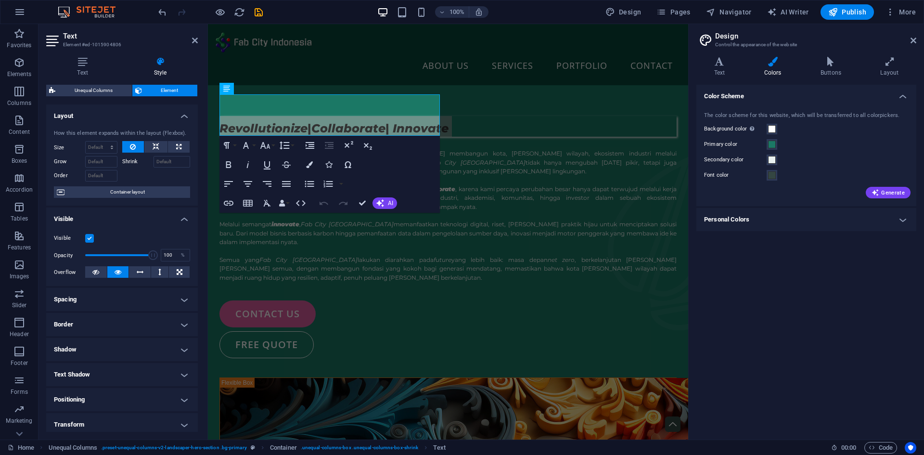
click at [107, 372] on h4 "Text Shadow" at bounding box center [122, 374] width 152 height 23
click at [171, 393] on span "Outside" at bounding box center [166, 394] width 16 height 12
click at [92, 412] on span at bounding box center [91, 410] width 8 height 8
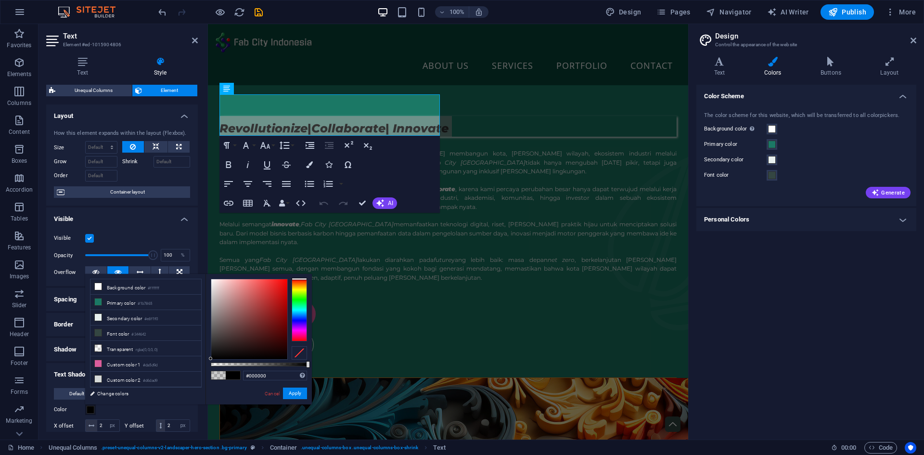
drag, startPoint x: 230, startPoint y: 361, endPoint x: 334, endPoint y: 372, distance: 105.0
click at [334, 372] on body "[DOMAIN_NAME] Home Favorites Elements Columns Content Boxes Accordion Tables Fe…" at bounding box center [462, 227] width 924 height 455
type input "#fbf7f7"
click at [212, 280] on div at bounding box center [249, 319] width 76 height 80
click at [293, 394] on button "Apply" at bounding box center [295, 393] width 24 height 12
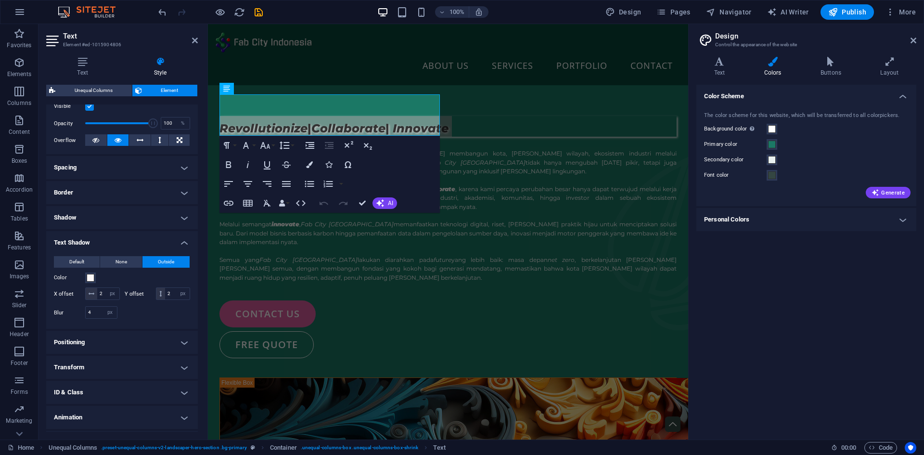
scroll to position [118, 0]
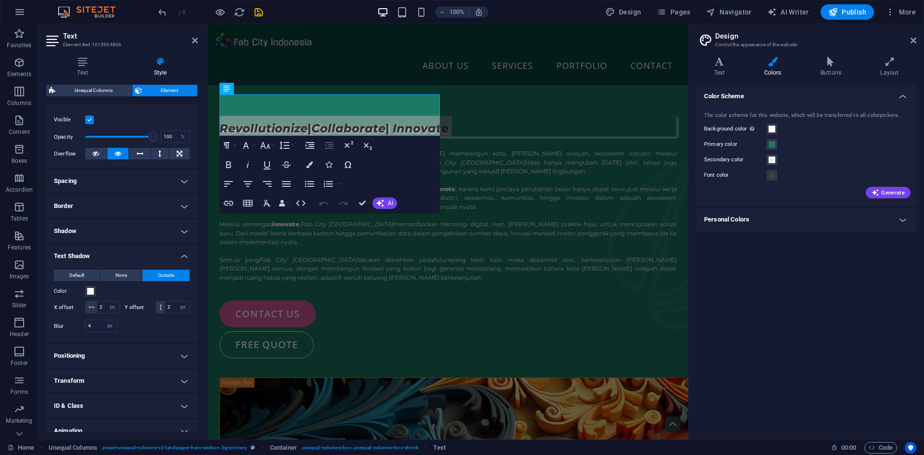
click at [181, 234] on h4 "Shadow" at bounding box center [122, 230] width 152 height 23
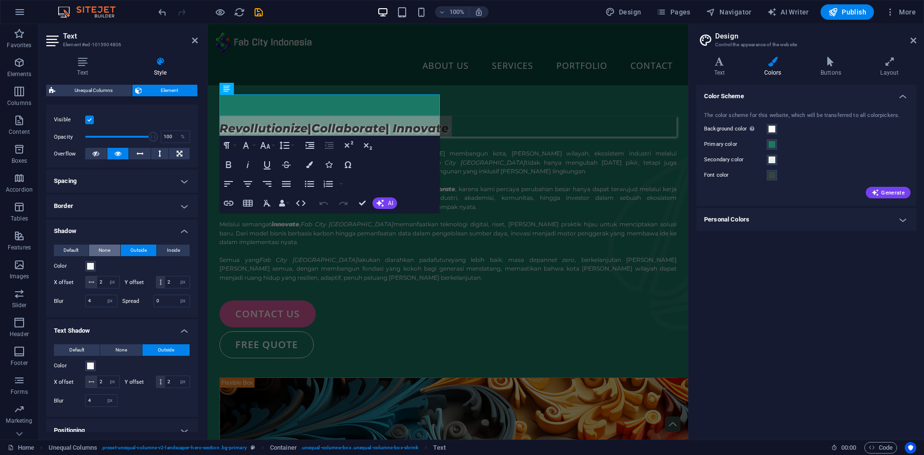
click at [108, 250] on span "None" at bounding box center [105, 250] width 12 height 12
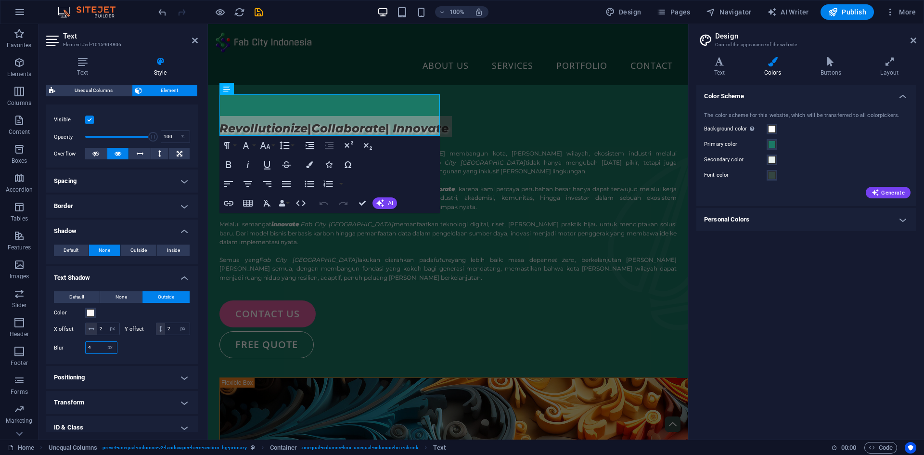
drag, startPoint x: 95, startPoint y: 356, endPoint x: 65, endPoint y: 362, distance: 29.9
click at [65, 354] on div "Blur 0 px rem % vh vw" at bounding box center [86, 347] width 64 height 13
type input "10"
click at [165, 334] on input "0" at bounding box center [177, 329] width 25 height 12
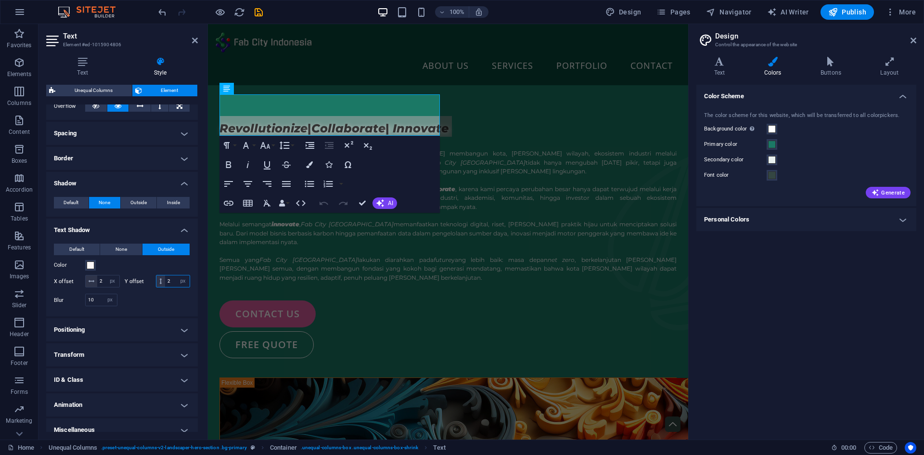
scroll to position [166, 0]
click at [157, 306] on div at bounding box center [156, 299] width 68 height 13
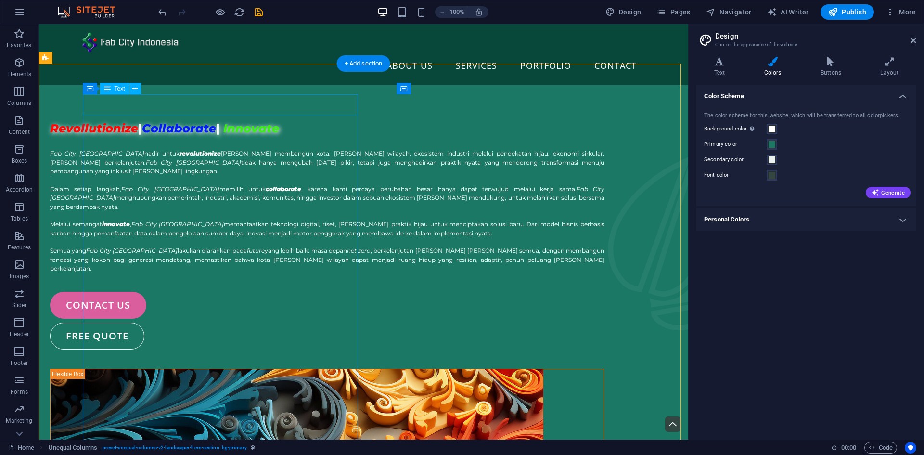
click at [309, 116] on div "Revollutionize | Collaborate | Innovate" at bounding box center [327, 126] width 554 height 21
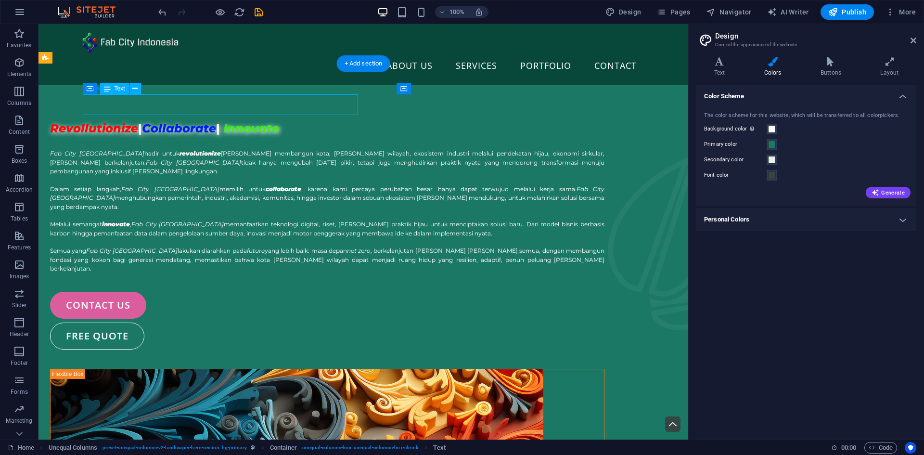
click at [309, 116] on div "Revollutionize | Collaborate | Innovate" at bounding box center [327, 126] width 554 height 21
select select "px"
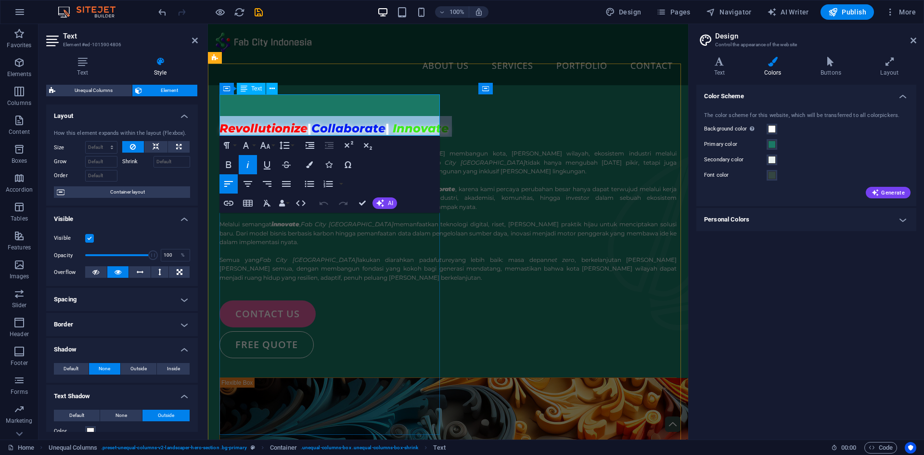
drag, startPoint x: 295, startPoint y: 130, endPoint x: 220, endPoint y: 109, distance: 78.0
click at [220, 116] on h1 "Revollutionize | Collaborate | Innovate" at bounding box center [447, 126] width 457 height 21
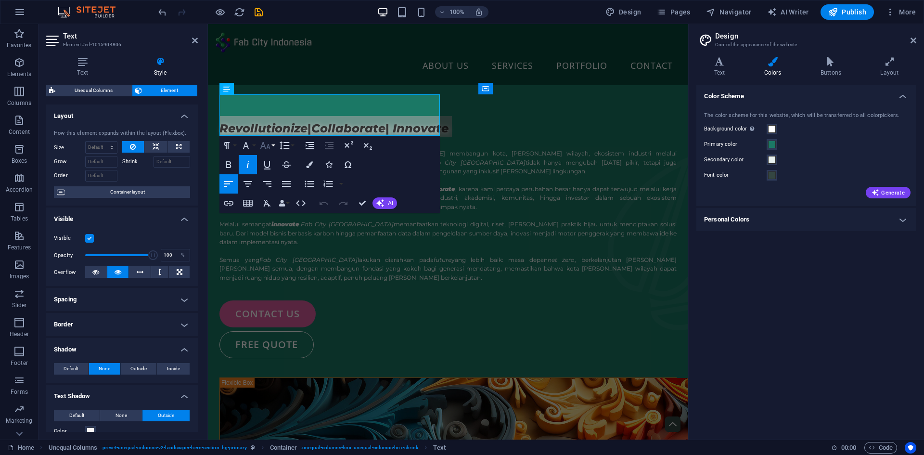
click at [268, 146] on icon "button" at bounding box center [265, 146] width 12 height 12
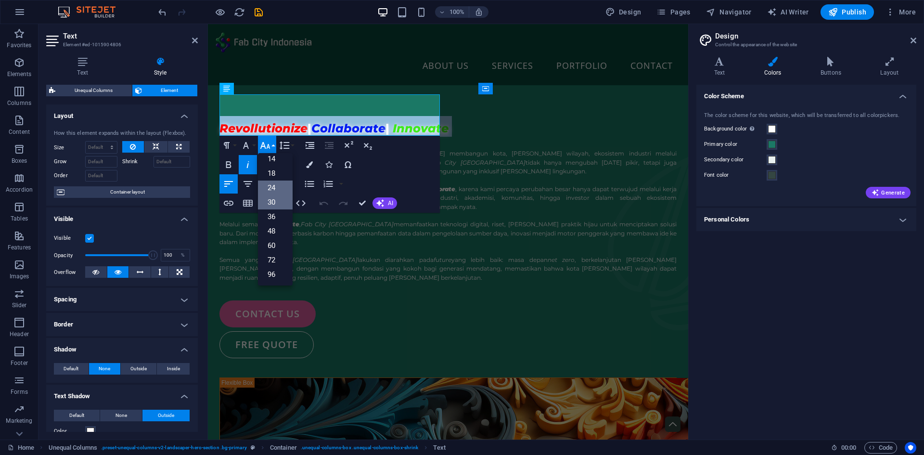
click at [268, 200] on link "30" at bounding box center [275, 202] width 35 height 14
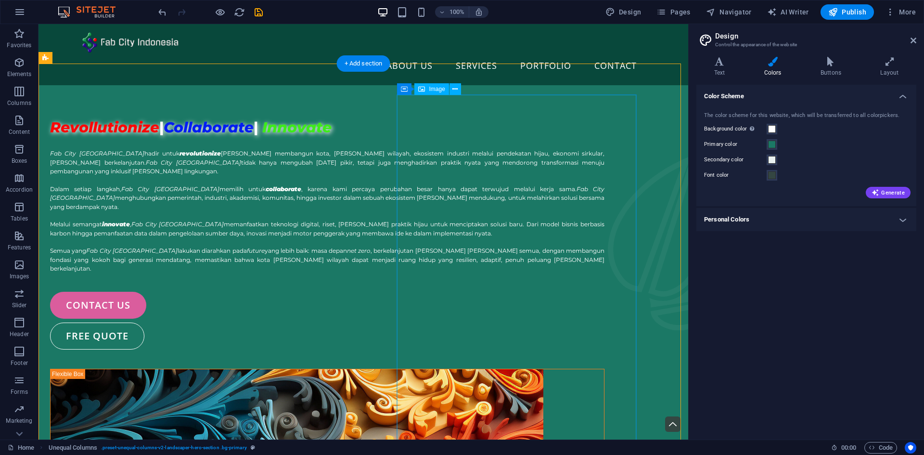
click at [349, 193] on span "Dalam setiap langkah, Fab City Indonesia memilih untuk collaborate , karena kam…" at bounding box center [327, 197] width 554 height 25
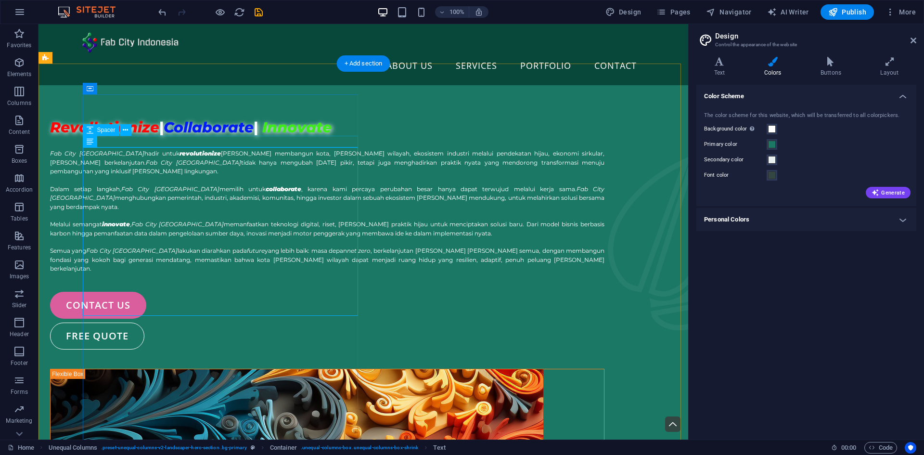
click at [335, 138] on div at bounding box center [327, 143] width 554 height 12
drag, startPoint x: 356, startPoint y: 123, endPoint x: 368, endPoint y: 123, distance: 12.0
click at [328, 123] on div "Revollutionize | Collaborate | Innovate" at bounding box center [327, 126] width 554 height 21
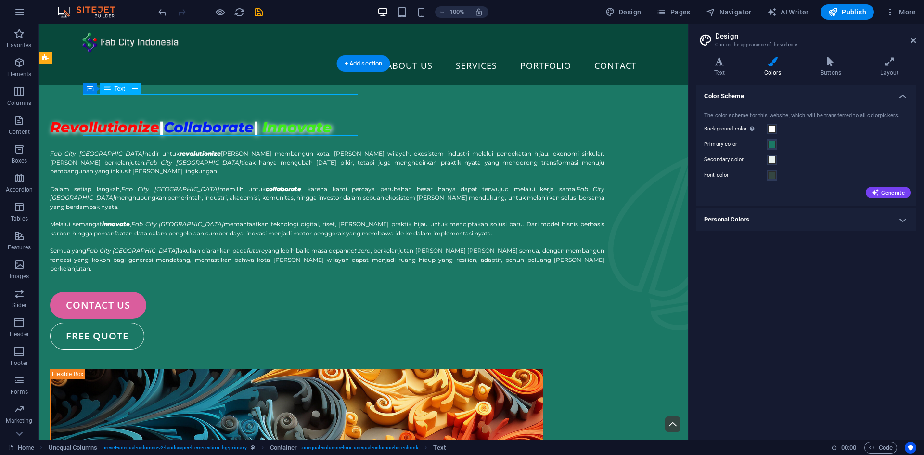
click at [328, 123] on div "Revollutionize | Collaborate | Innovate" at bounding box center [327, 126] width 554 height 21
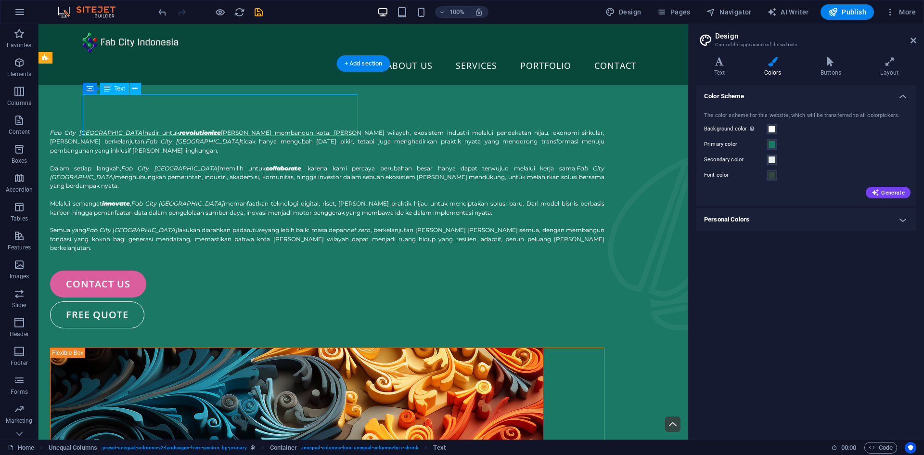
select select "px"
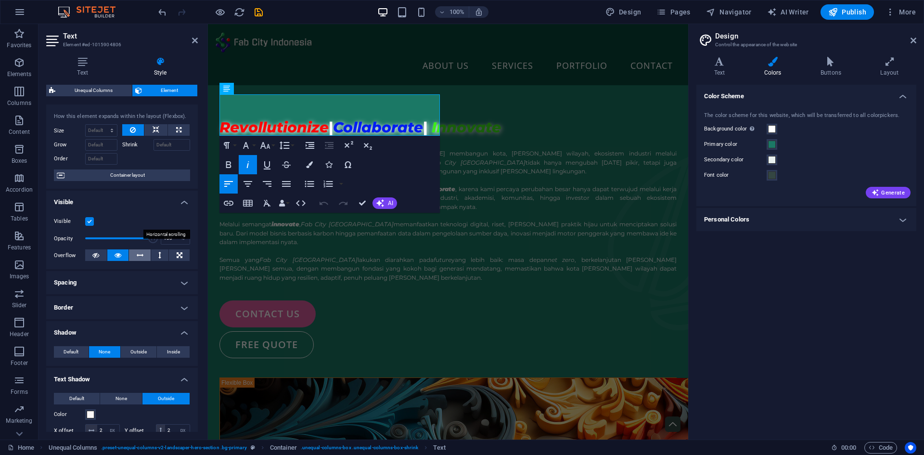
scroll to position [16, 0]
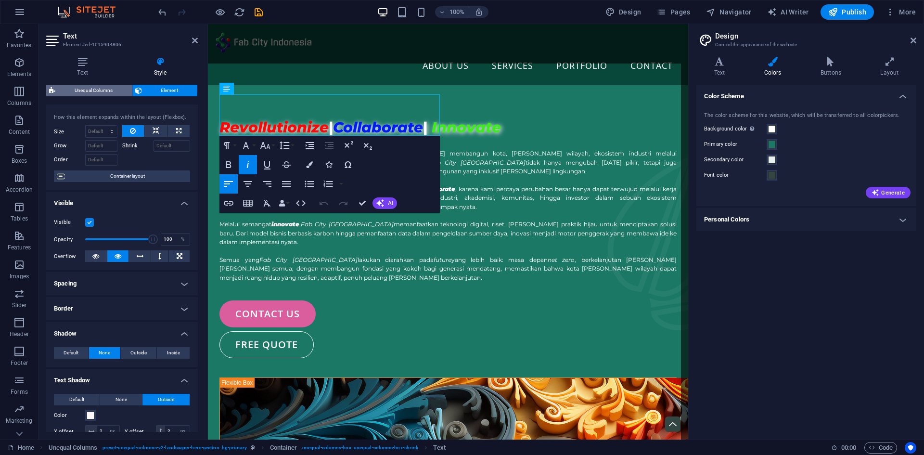
click at [93, 88] on span "Unequal Columns" at bounding box center [93, 91] width 71 height 12
select select "%"
select select "px"
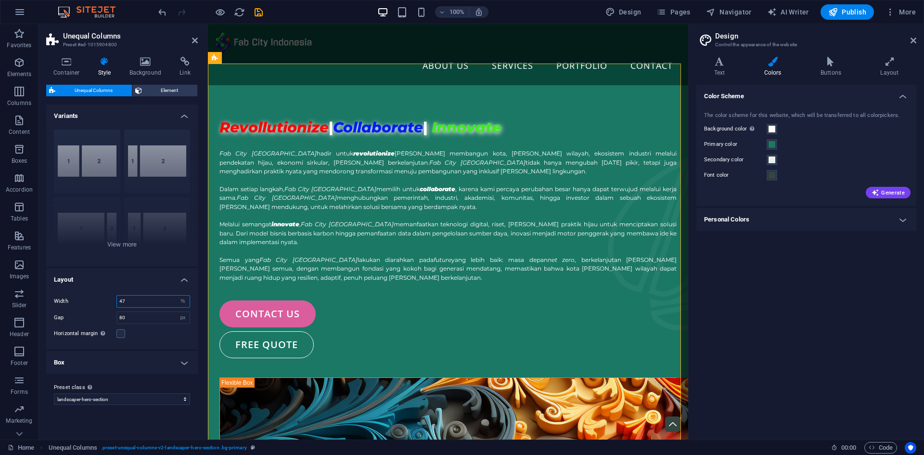
drag, startPoint x: 166, startPoint y: 300, endPoint x: 116, endPoint y: 298, distance: 50.5
click at [116, 298] on div "Width 47 px rem % vh vw" at bounding box center [122, 301] width 136 height 13
drag, startPoint x: 147, startPoint y: 301, endPoint x: 92, endPoint y: 305, distance: 55.5
click at [92, 305] on div "Width 50 px rem % vh vw" at bounding box center [122, 301] width 136 height 13
drag, startPoint x: 161, startPoint y: 301, endPoint x: 74, endPoint y: 280, distance: 90.1
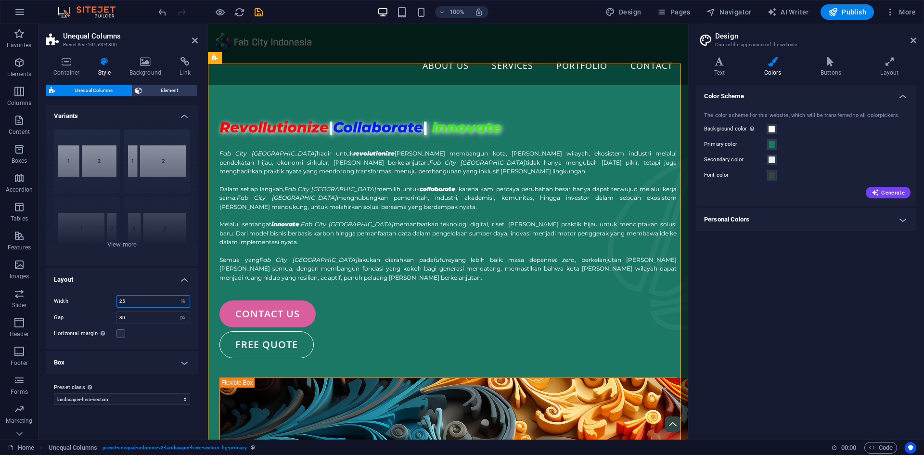
click at [74, 280] on li "Layout Width 25 px rem % vh vw Gap 80 px rem % vh vw Horizontal margin Only if …" at bounding box center [122, 308] width 152 height 81
type input "45"
click at [194, 38] on icon at bounding box center [195, 41] width 6 height 8
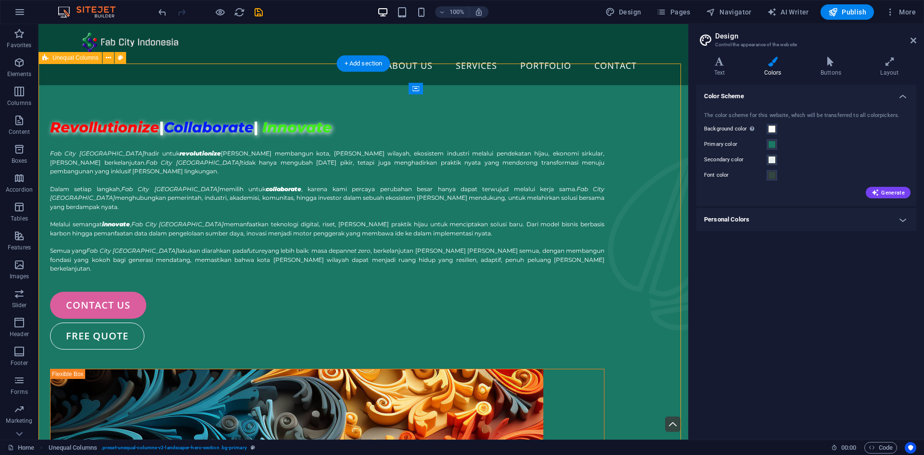
select select "%"
select select "px"
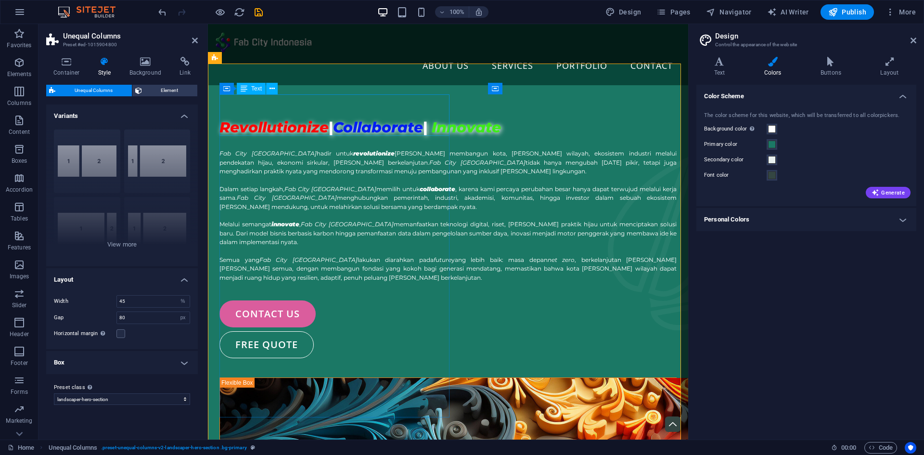
click at [372, 116] on div "Revollutionize | Collaborate | Innovate" at bounding box center [447, 126] width 457 height 21
click at [916, 37] on aside "Design Control the appearance of the website Variants Text Colors Buttons Layou…" at bounding box center [806, 231] width 236 height 415
drag, startPoint x: 921, startPoint y: 36, endPoint x: 909, endPoint y: 41, distance: 12.7
click at [916, 38] on aside "Design Control the appearance of the website Variants Text Colors Buttons Layou…" at bounding box center [806, 231] width 236 height 415
click at [912, 41] on icon at bounding box center [913, 41] width 6 height 8
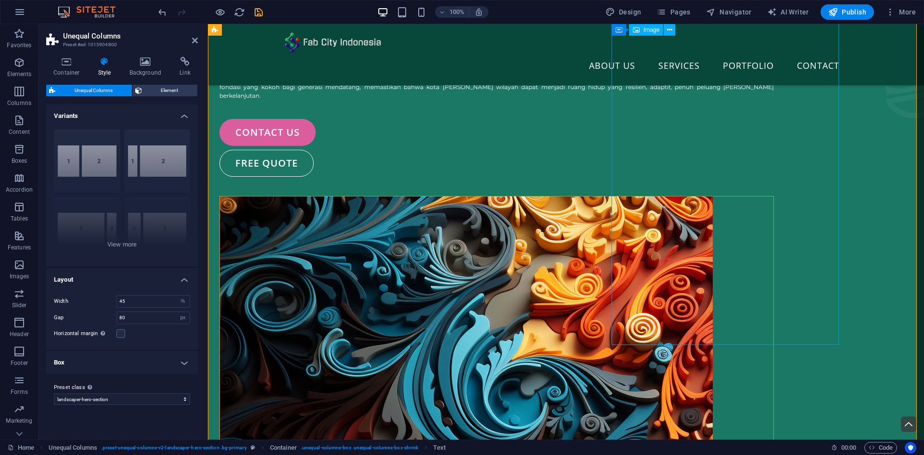
scroll to position [160, 0]
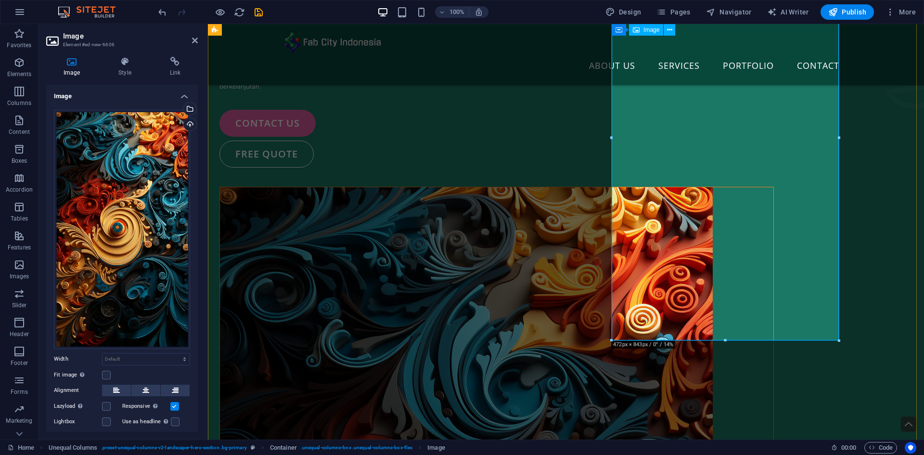
drag, startPoint x: 934, startPoint y: 363, endPoint x: 724, endPoint y: 249, distance: 239.2
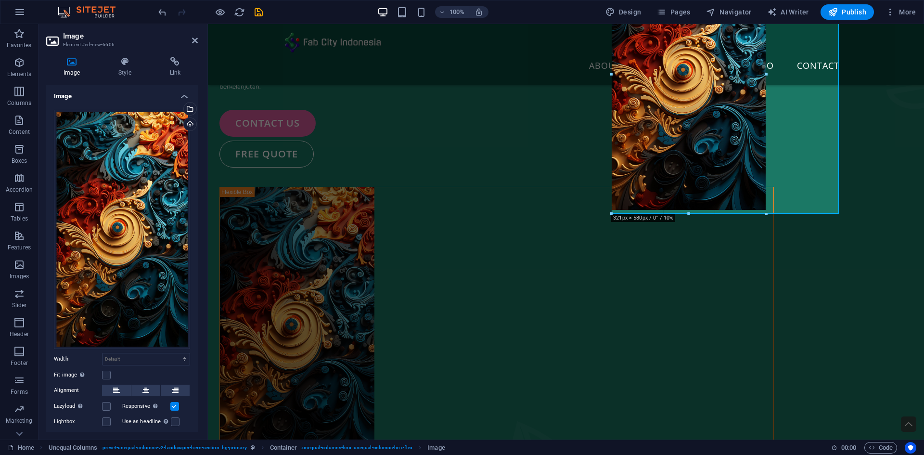
drag, startPoint x: 725, startPoint y: 339, endPoint x: 725, endPoint y: 213, distance: 126.5
type input "320"
select select "px"
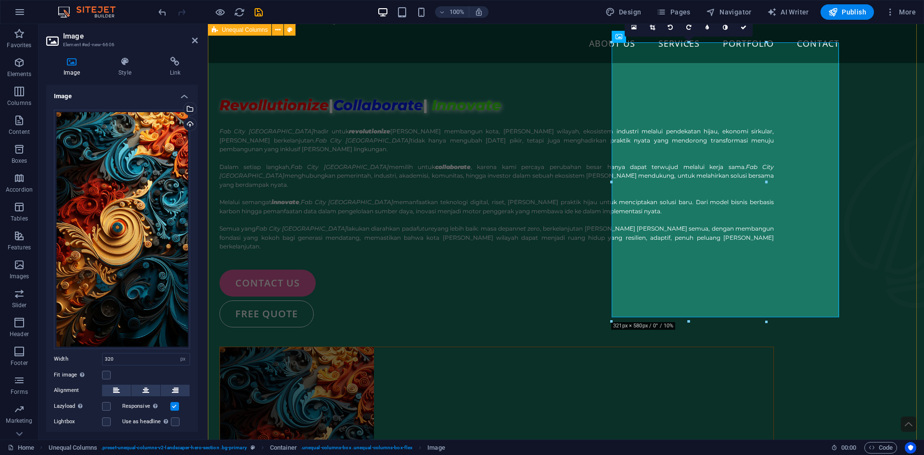
scroll to position [16, 0]
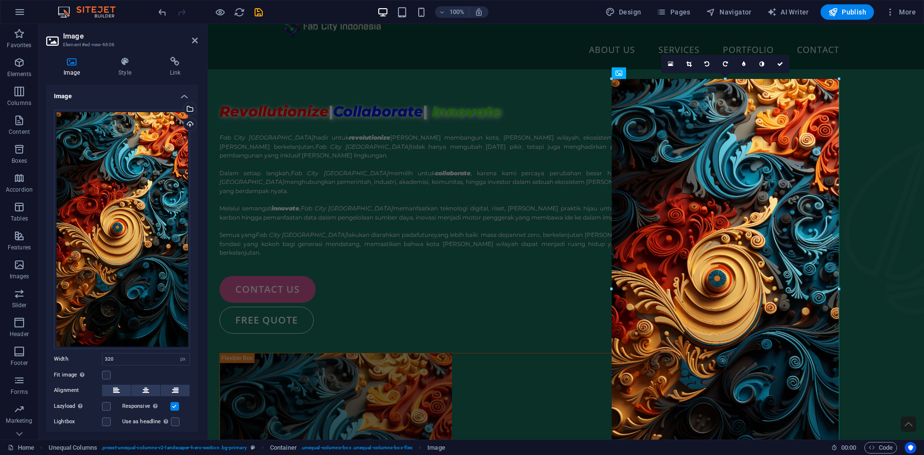
drag, startPoint x: 766, startPoint y: 214, endPoint x: 844, endPoint y: 235, distance: 80.8
type input "472"
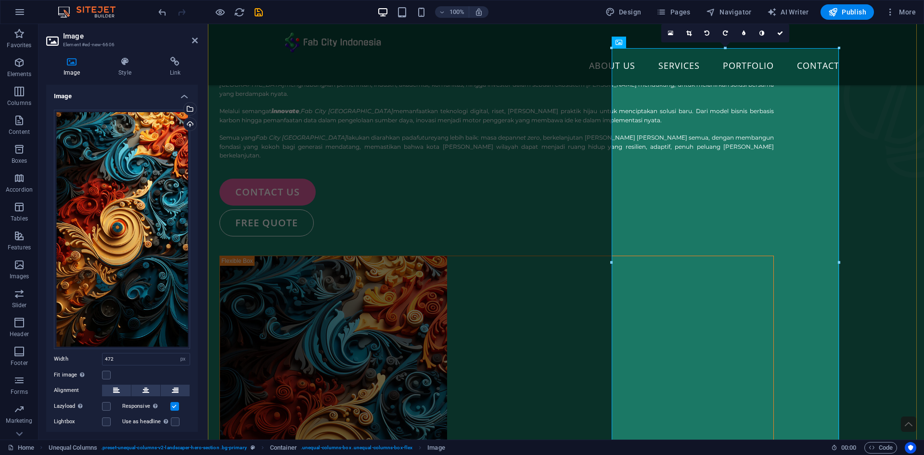
scroll to position [96, 0]
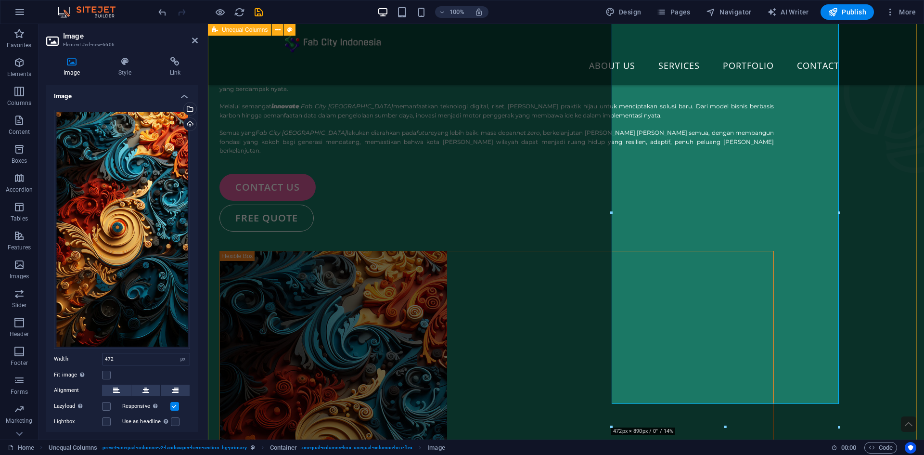
click at [863, 254] on div "Revollutionize | Collaborate | Innovate Fab City [GEOGRAPHIC_DATA] hadir untuk …" at bounding box center [566, 357] width 716 height 858
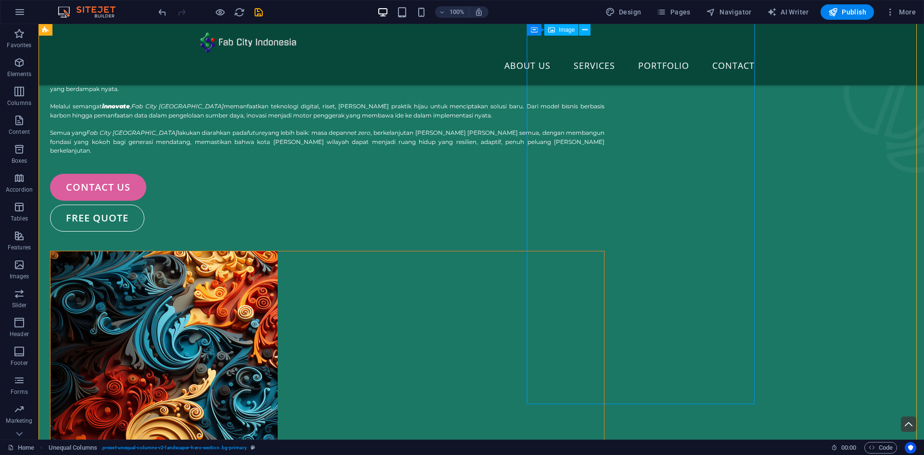
click at [604, 284] on figure at bounding box center [327, 453] width 553 height 405
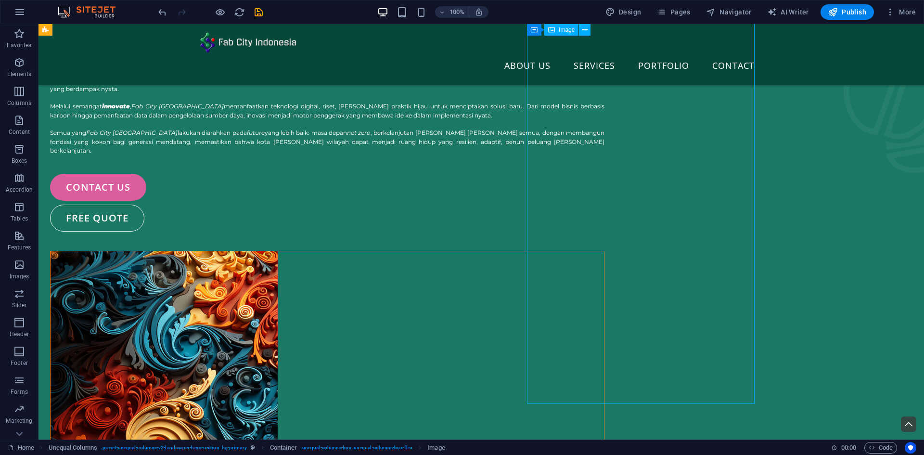
click at [604, 284] on figure at bounding box center [327, 453] width 553 height 405
select select "px"
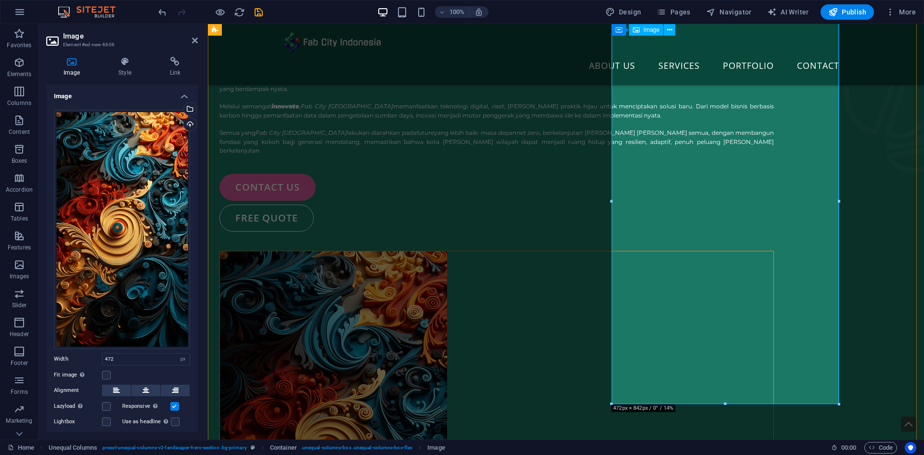
click at [633, 251] on figure at bounding box center [496, 453] width 553 height 405
click at [646, 251] on figure at bounding box center [496, 453] width 553 height 405
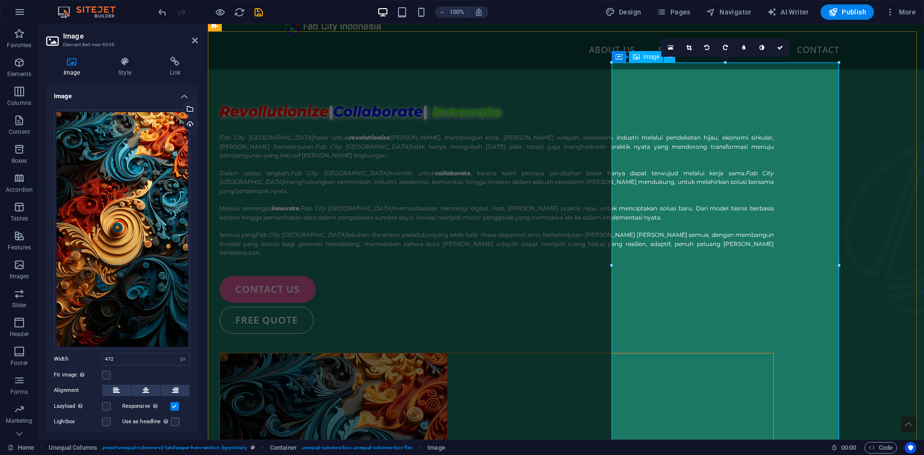
scroll to position [0, 0]
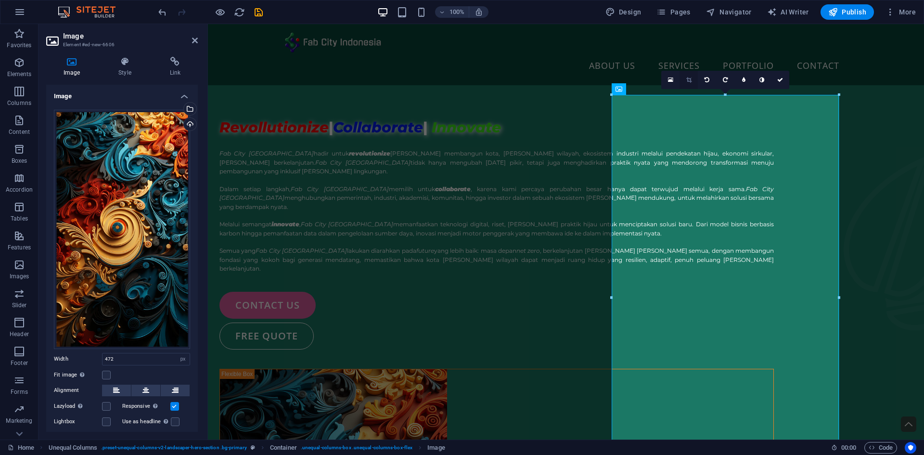
click at [690, 78] on icon at bounding box center [688, 80] width 5 height 6
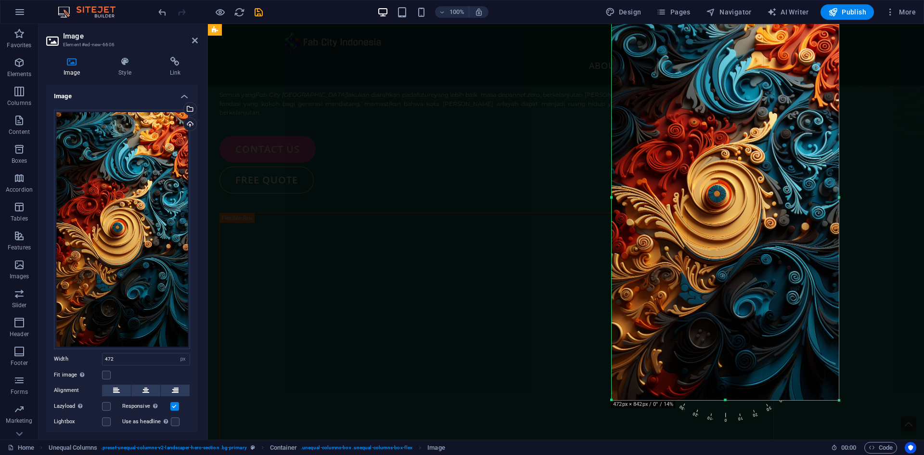
scroll to position [144, 0]
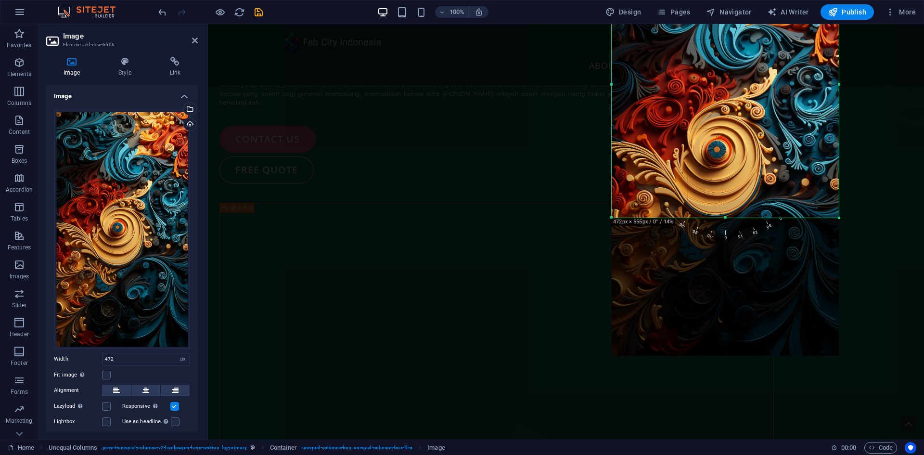
drag, startPoint x: 724, startPoint y: 356, endPoint x: 725, endPoint y: 218, distance: 138.1
click at [725, 218] on div at bounding box center [725, 217] width 227 height 3
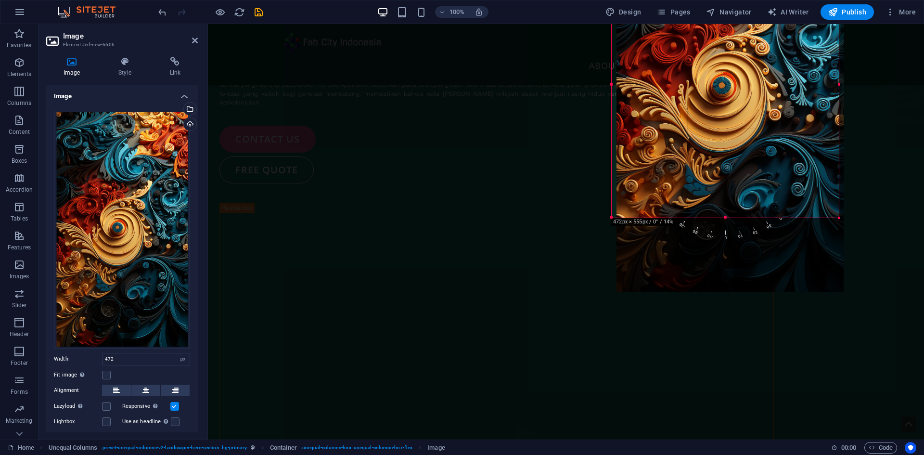
drag, startPoint x: 735, startPoint y: 164, endPoint x: 740, endPoint y: 100, distance: 64.2
click at [740, 100] on div at bounding box center [729, 88] width 227 height 405
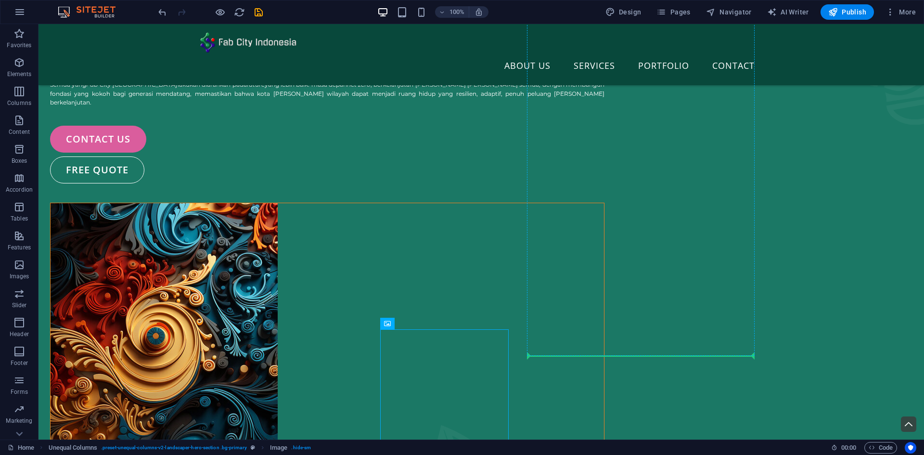
drag, startPoint x: 423, startPoint y: 227, endPoint x: 595, endPoint y: 307, distance: 189.2
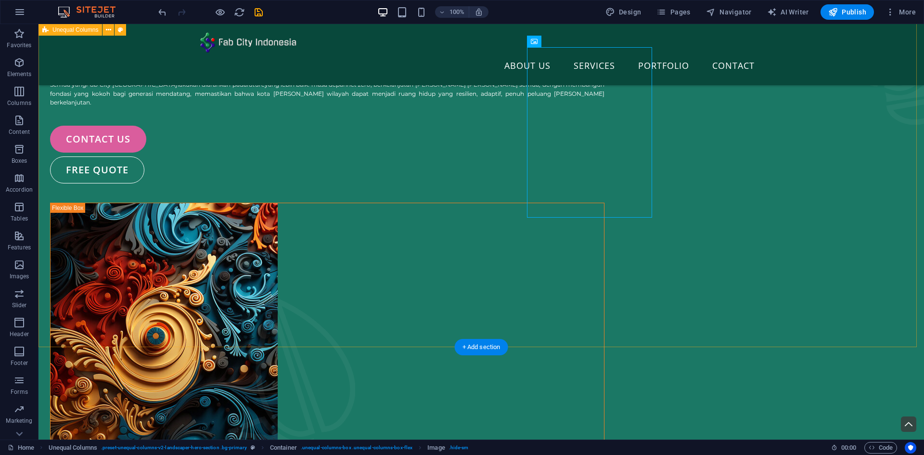
click at [820, 181] on div "Revollutionize | Collaborate | Innovate Fab City [GEOGRAPHIC_DATA] hadir untuk …" at bounding box center [480, 240] width 885 height 720
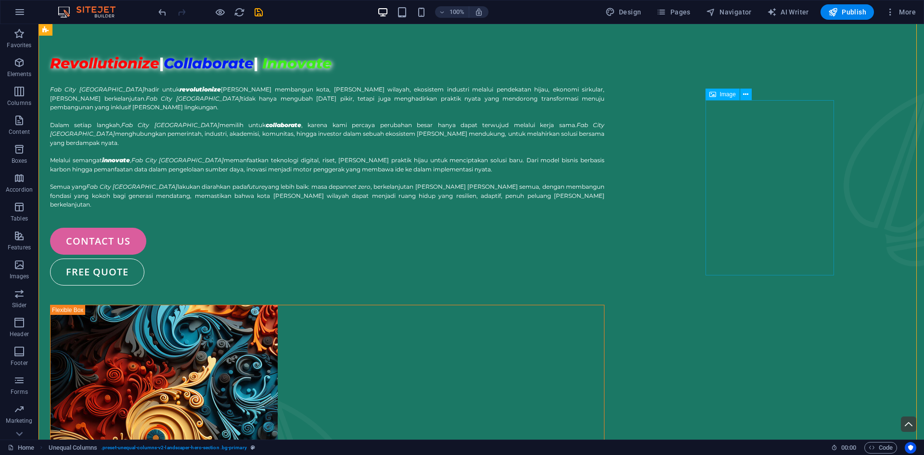
scroll to position [0, 0]
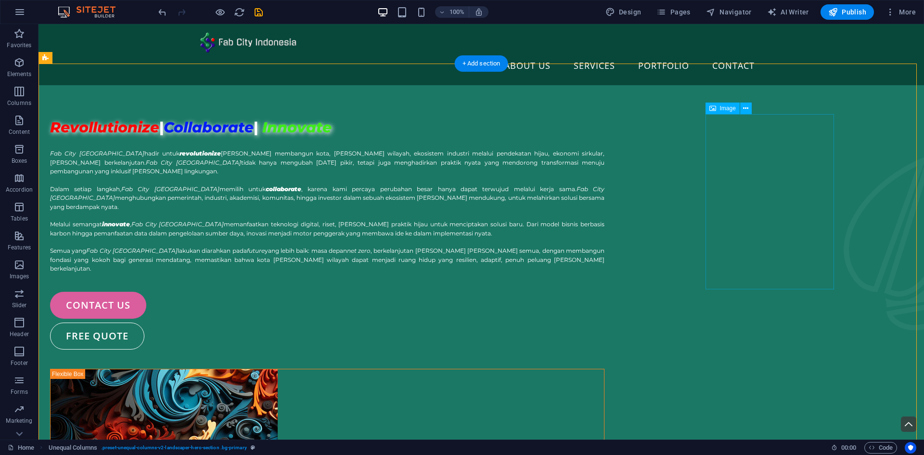
click at [843, 181] on figure at bounding box center [907, 242] width 128 height 175
click at [884, 190] on div "Revollutionize | Collaborate | Innovate Fab City [GEOGRAPHIC_DATA] hadir untuk …" at bounding box center [480, 425] width 885 height 680
click at [250, 44] on div at bounding box center [481, 43] width 562 height 22
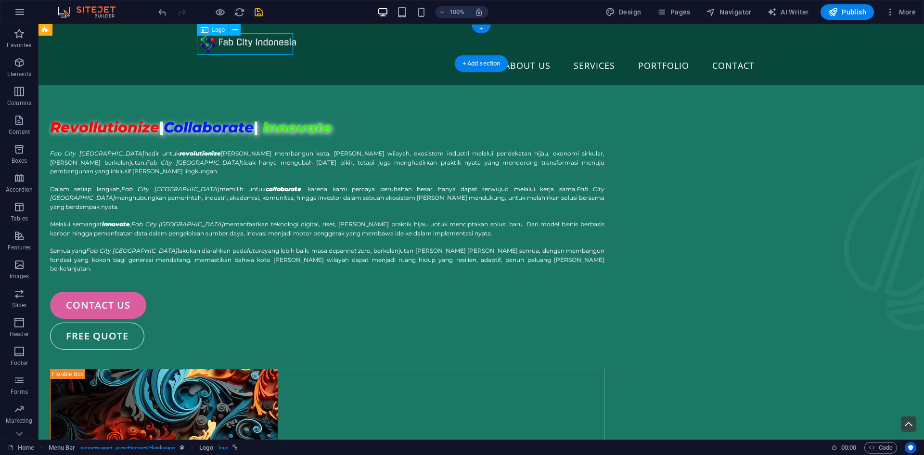
click at [250, 44] on div at bounding box center [481, 43] width 562 height 22
select select
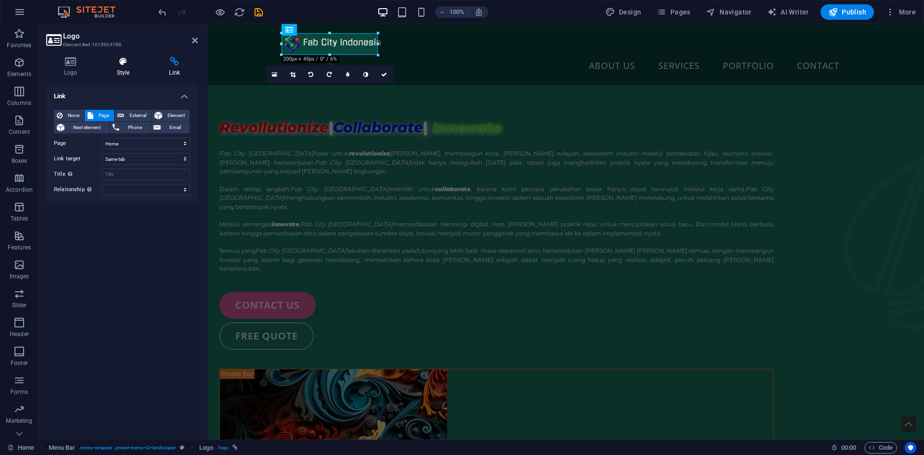
click at [124, 65] on icon at bounding box center [123, 62] width 49 height 10
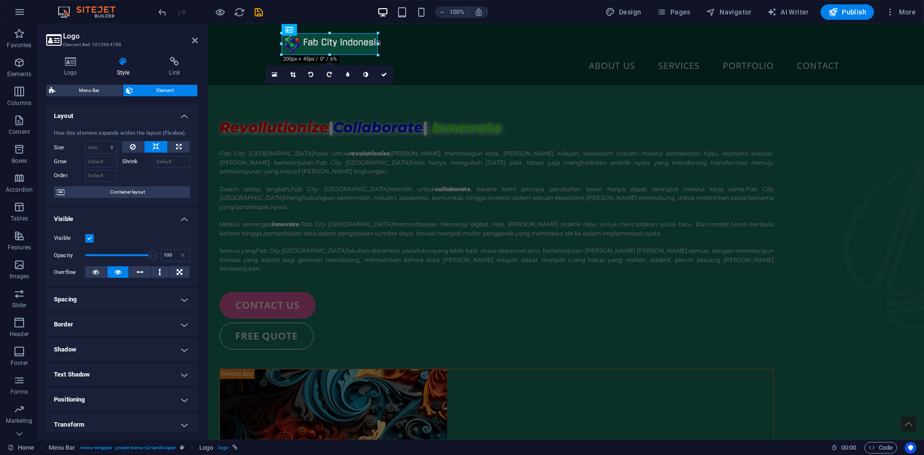
click at [141, 355] on h4 "Shadow" at bounding box center [122, 349] width 152 height 23
click at [140, 371] on span "Outside" at bounding box center [138, 369] width 16 height 12
click at [90, 390] on button "Color" at bounding box center [90, 384] width 11 height 11
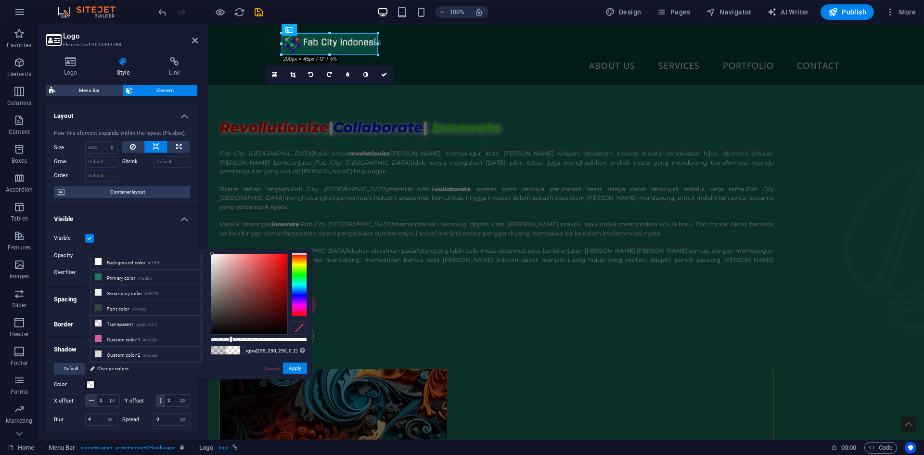
drag, startPoint x: 217, startPoint y: 272, endPoint x: 212, endPoint y: 254, distance: 19.0
click at [212, 254] on div at bounding box center [249, 294] width 76 height 80
type input "#fffafa"
drag, startPoint x: 232, startPoint y: 339, endPoint x: 106, endPoint y: 342, distance: 126.6
click at [324, 352] on body "[DOMAIN_NAME] Home Favorites Elements Columns Content Boxes Accordion Tables Fe…" at bounding box center [462, 227] width 924 height 455
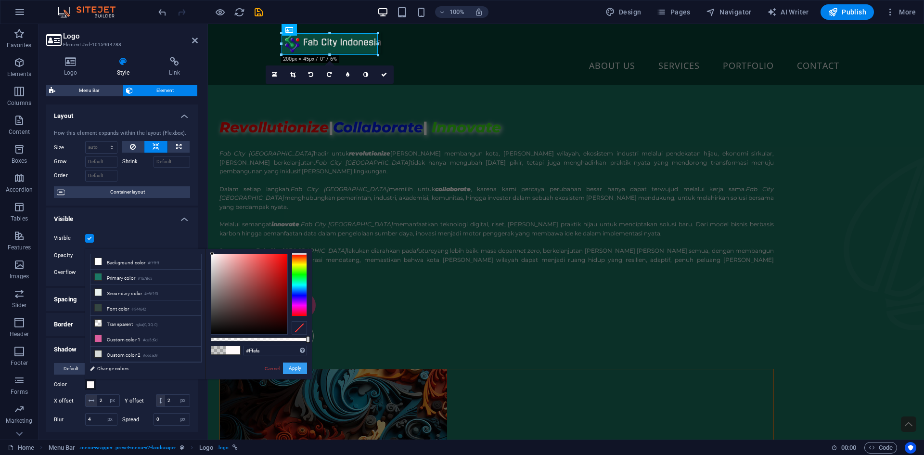
click at [298, 368] on button "Apply" at bounding box center [295, 368] width 24 height 12
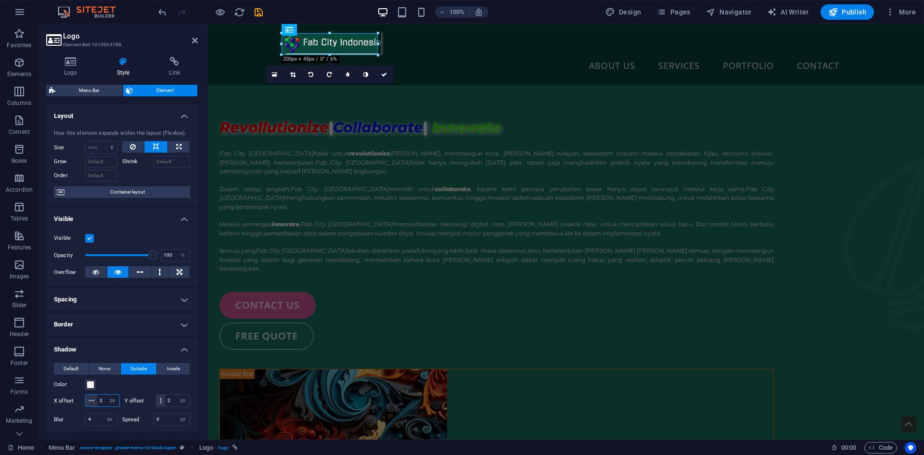
drag, startPoint x: 156, startPoint y: 397, endPoint x: 69, endPoint y: 412, distance: 88.4
click at [69, 407] on div "X offset 0 px rem vh vw Y offset 0 px rem vh vw" at bounding box center [122, 400] width 136 height 13
type input "5"
drag, startPoint x: 108, startPoint y: 408, endPoint x: 64, endPoint y: 408, distance: 43.8
click at [125, 407] on div "Y offset 0 px rem vh vw" at bounding box center [158, 400] width 66 height 13
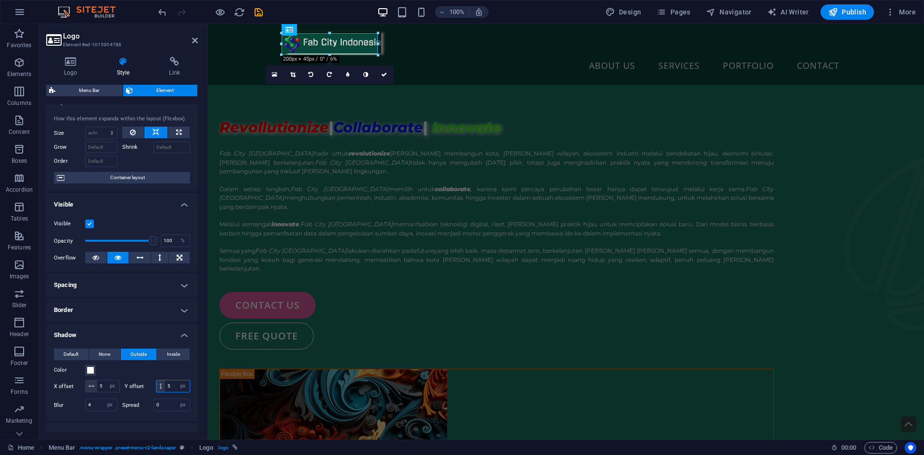
scroll to position [32, 0]
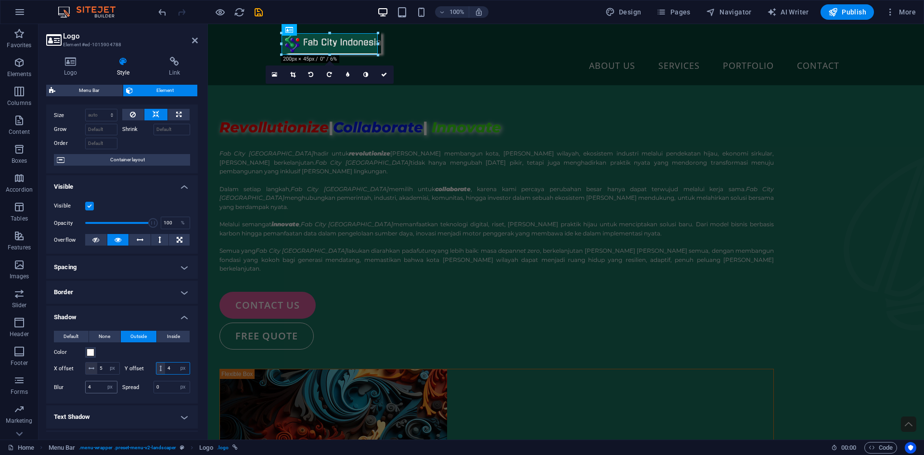
type input "4"
drag, startPoint x: 92, startPoint y: 398, endPoint x: 68, endPoint y: 397, distance: 23.6
click at [68, 393] on div "Blur 0 px rem % vh vw" at bounding box center [86, 387] width 64 height 13
type input "2"
click at [254, 235] on div "Revollutionize | Collaborate | Innovate Fab City [GEOGRAPHIC_DATA] hadir untuk …" at bounding box center [566, 425] width 716 height 680
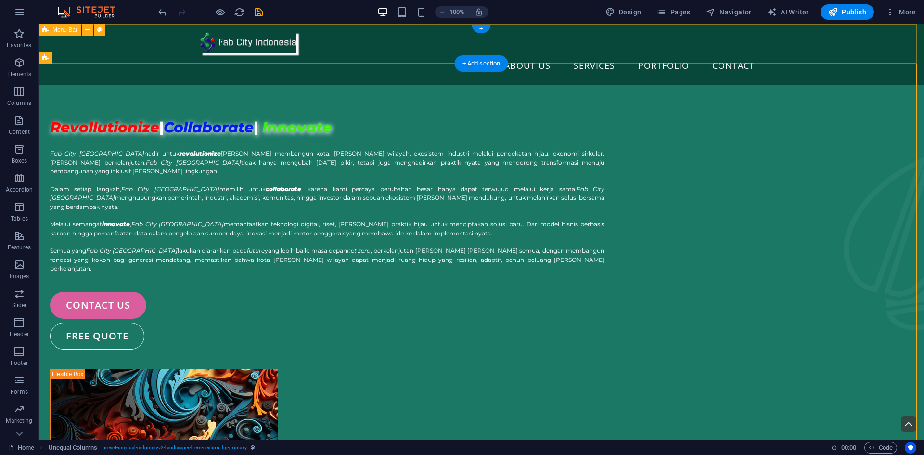
click at [313, 62] on div "About Us Services Portfolio Contact Menu" at bounding box center [480, 54] width 885 height 61
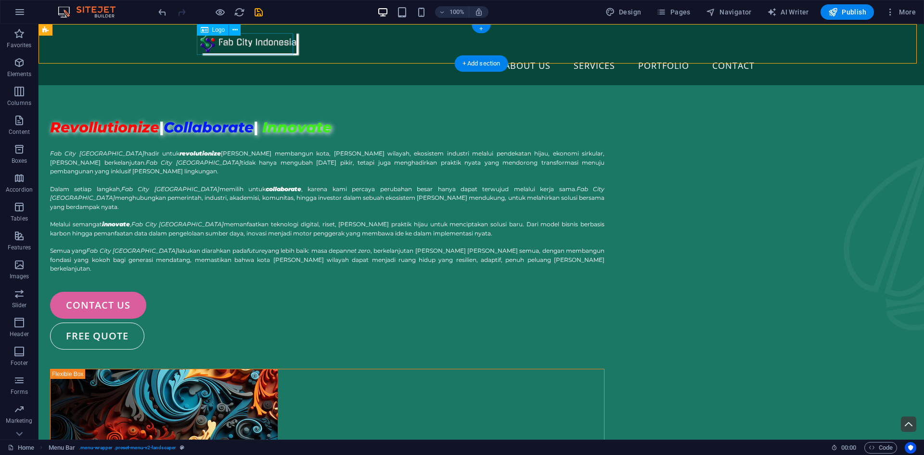
click at [279, 49] on div at bounding box center [481, 43] width 562 height 22
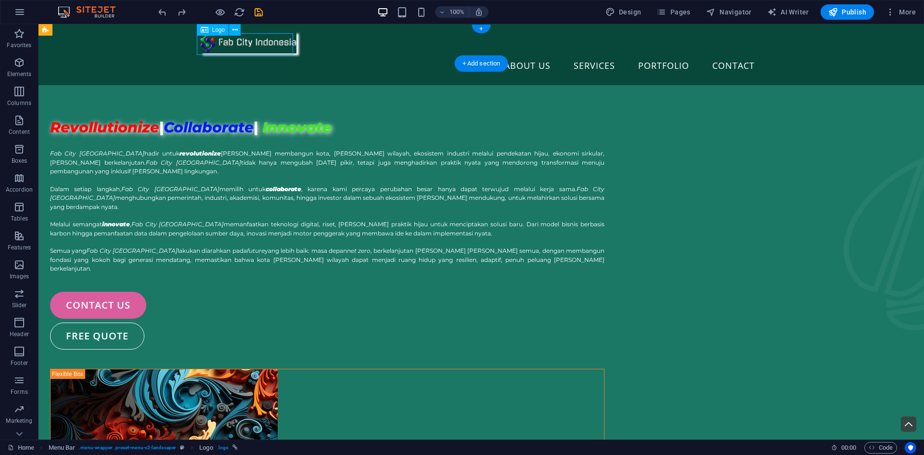
click at [279, 49] on div at bounding box center [481, 43] width 562 height 22
click at [237, 30] on icon at bounding box center [234, 30] width 5 height 10
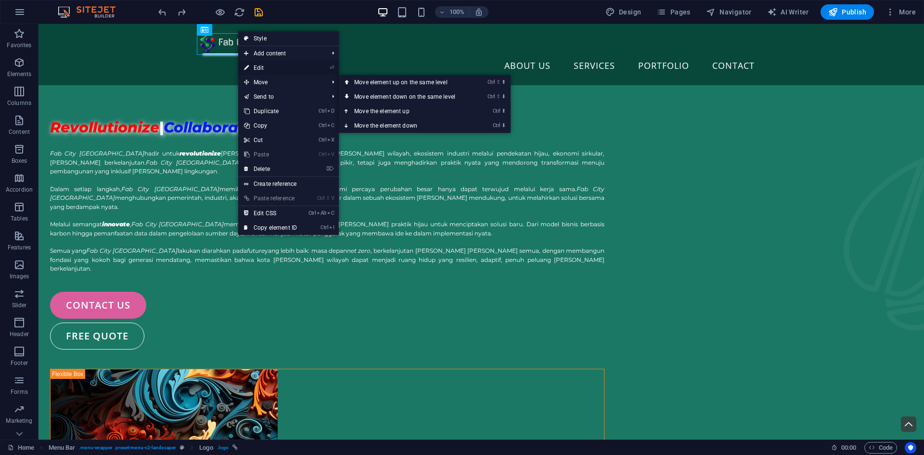
click at [265, 65] on link "⏎ Edit" at bounding box center [270, 68] width 64 height 14
select select "px"
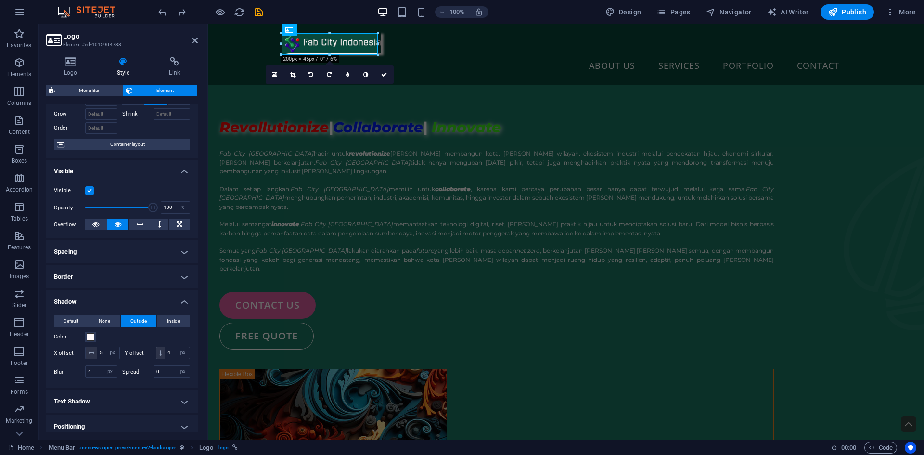
scroll to position [48, 0]
click at [102, 323] on span "None" at bounding box center [105, 321] width 12 height 12
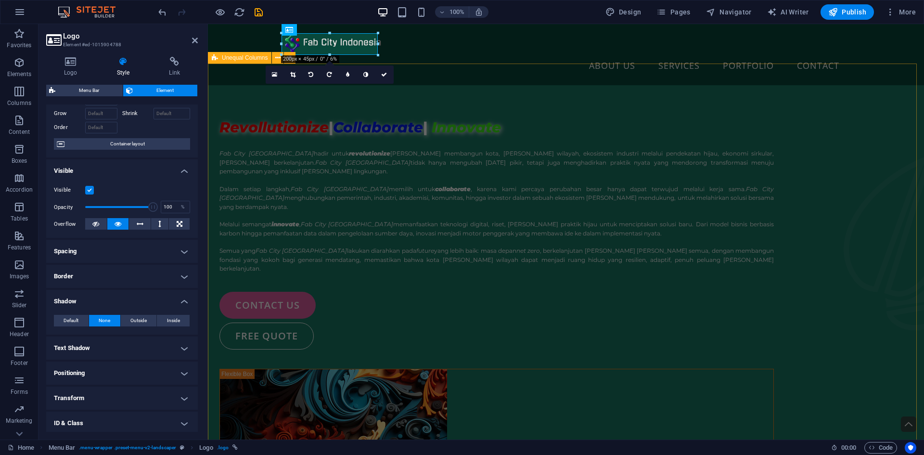
click at [223, 226] on div "Revollutionize | Collaborate | Innovate Fab City [GEOGRAPHIC_DATA] hadir untuk …" at bounding box center [566, 425] width 716 height 680
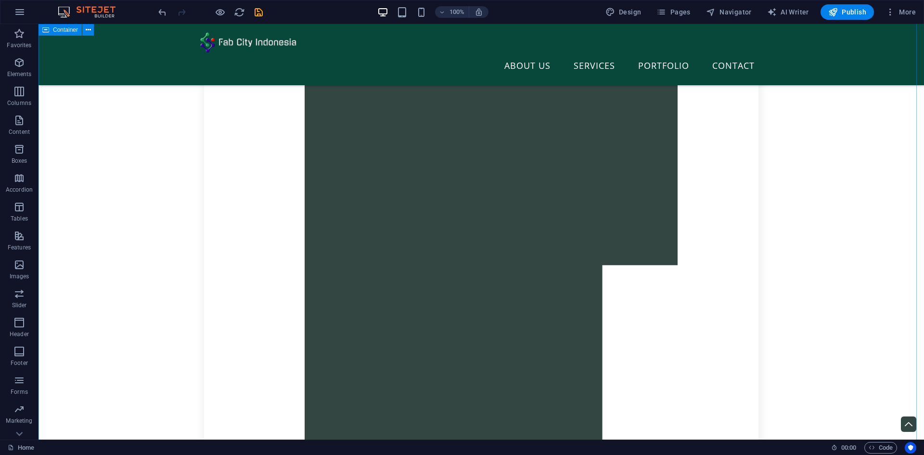
scroll to position [1604, 0]
click at [260, 13] on icon "save" at bounding box center [258, 12] width 11 height 11
checkbox input "false"
